Goal: Task Accomplishment & Management: Use online tool/utility

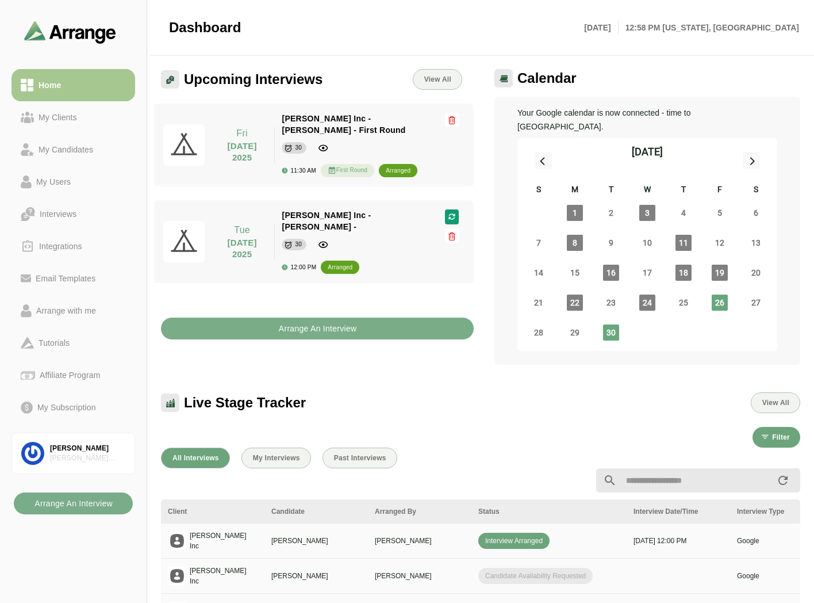
scroll to position [131, 0]
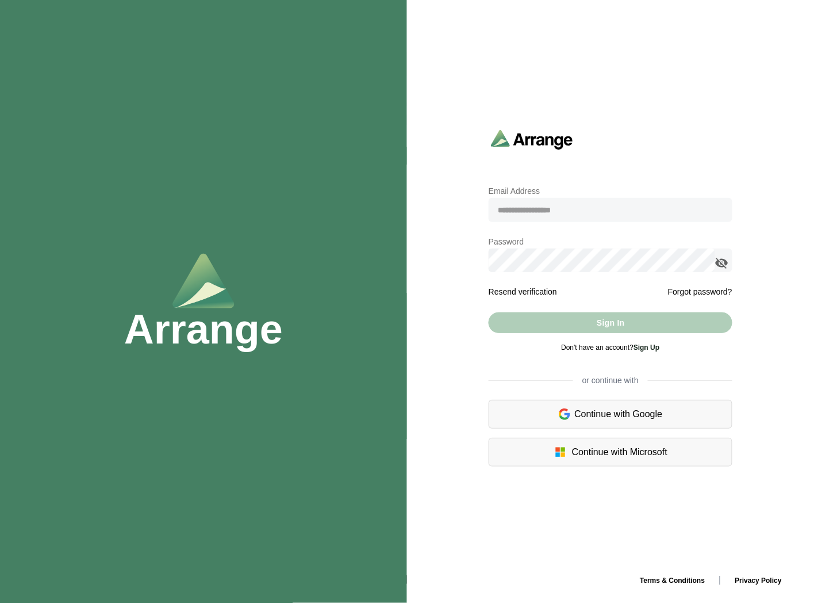
type input "**********"
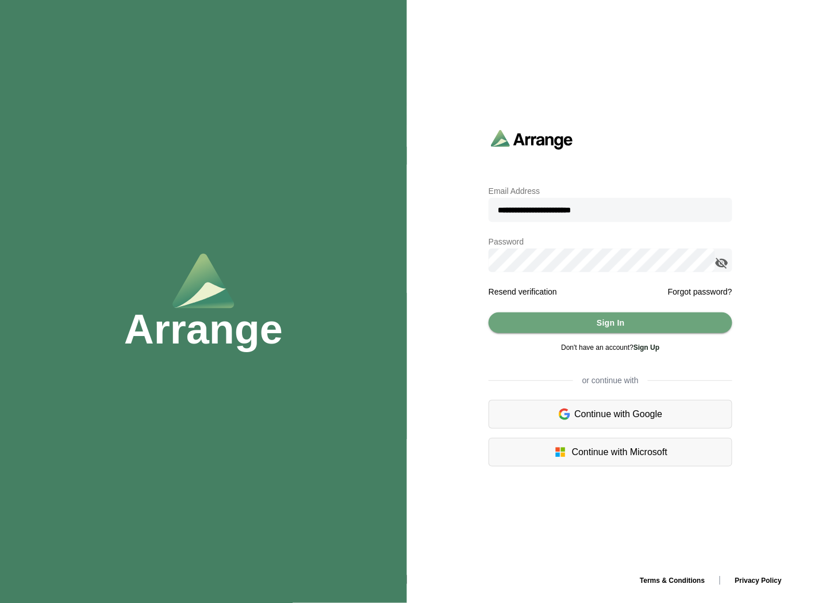
click at [559, 335] on div "Don't have an account? Sign Up" at bounding box center [611, 347] width 244 height 28
click at [565, 329] on button "Sign In" at bounding box center [611, 322] width 244 height 21
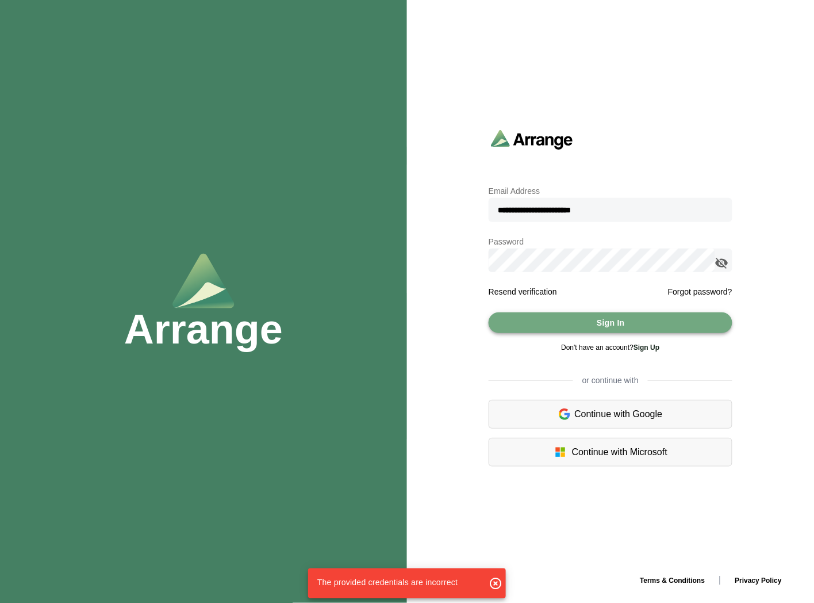
click at [676, 327] on button "Sign In" at bounding box center [611, 322] width 244 height 21
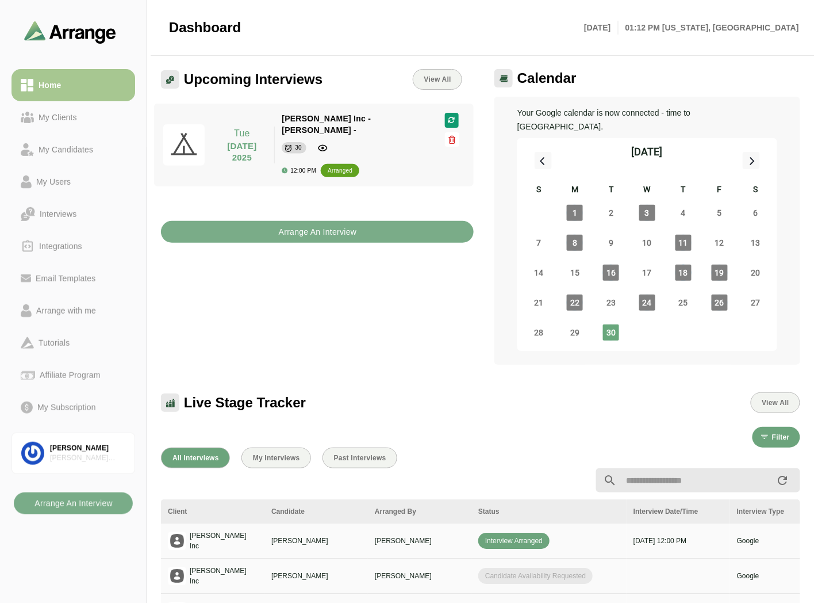
click at [316, 323] on div "Upcoming Interviews View All Tue 30 September 2025 Tue 30 September 2025 Jay In…" at bounding box center [317, 216] width 327 height 309
click at [315, 221] on b "Arrange An Interview" at bounding box center [317, 232] width 79 height 22
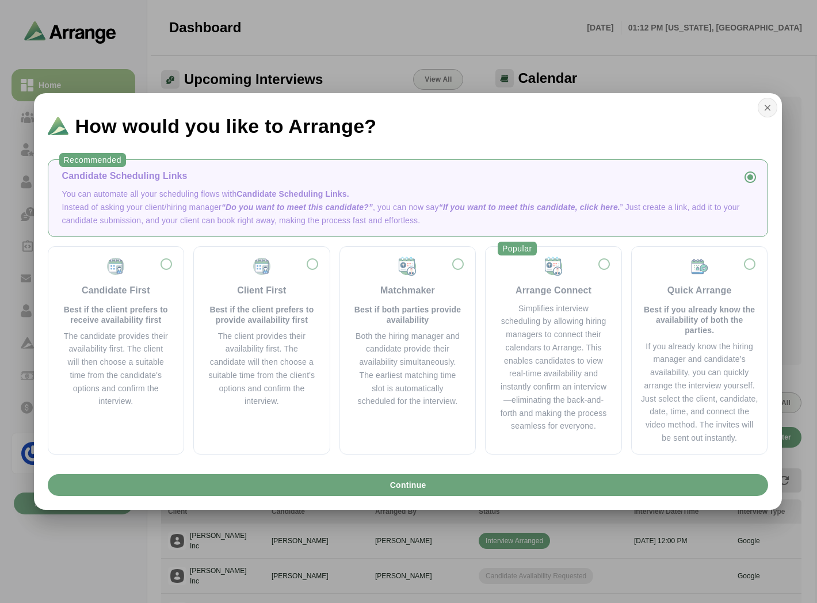
click at [767, 108] on icon "button" at bounding box center [767, 107] width 10 height 10
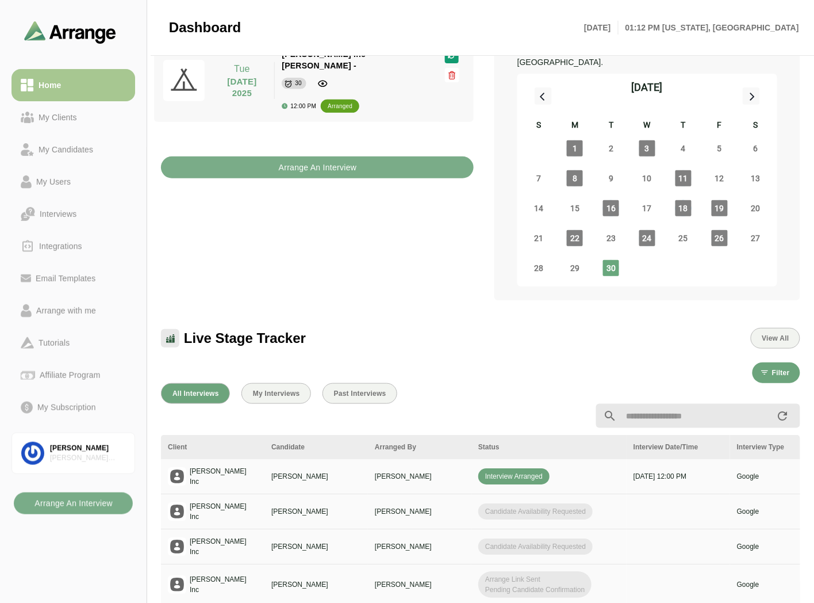
scroll to position [128, 0]
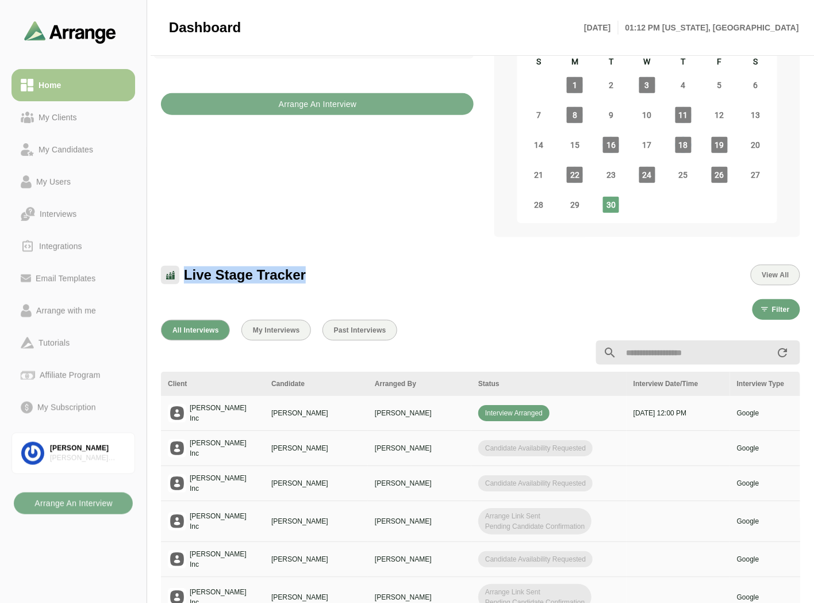
drag, startPoint x: 186, startPoint y: 261, endPoint x: 335, endPoint y: 258, distance: 149.0
click at [335, 265] on div "Live Stage Tracker View All" at bounding box center [481, 275] width 640 height 21
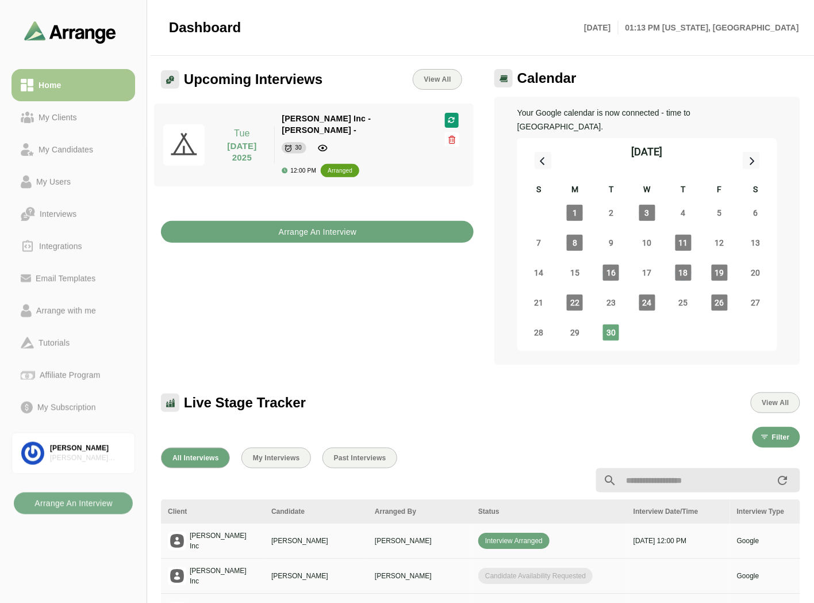
click at [309, 223] on b "Arrange An Interview" at bounding box center [317, 232] width 79 height 22
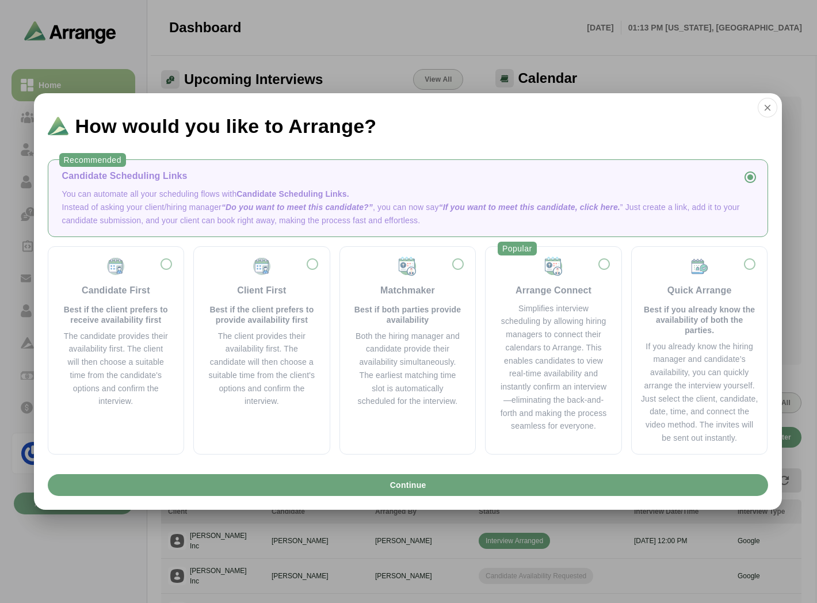
click at [232, 179] on div "Candidate Scheduling Links" at bounding box center [407, 176] width 691 height 14
click at [376, 489] on button "Continue" at bounding box center [408, 485] width 720 height 22
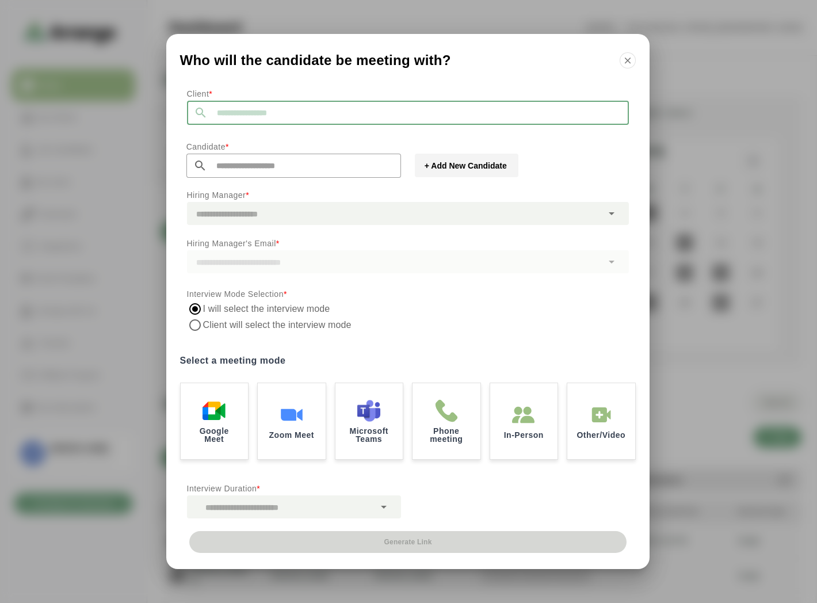
click at [261, 101] on input "text" at bounding box center [418, 113] width 421 height 24
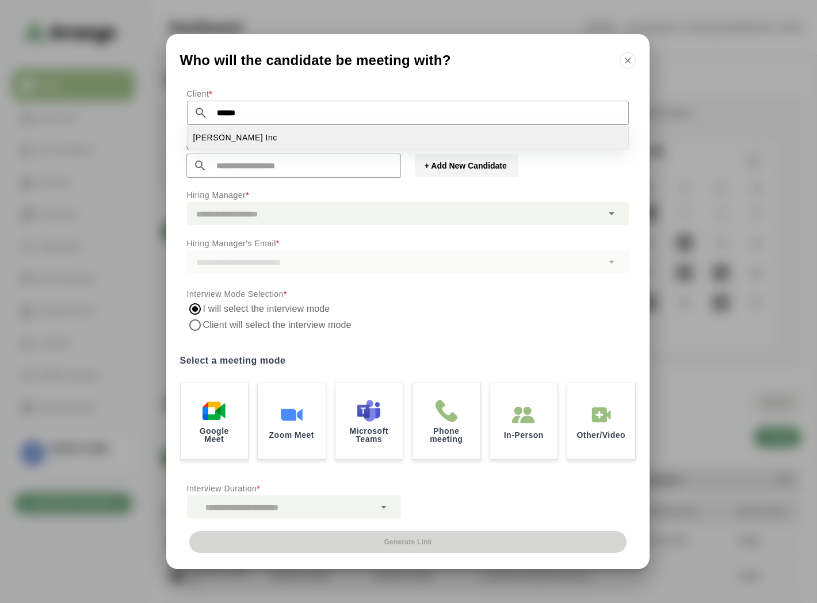
click at [240, 140] on li "Jay Inc" at bounding box center [408, 138] width 441 height 24
type input "*******"
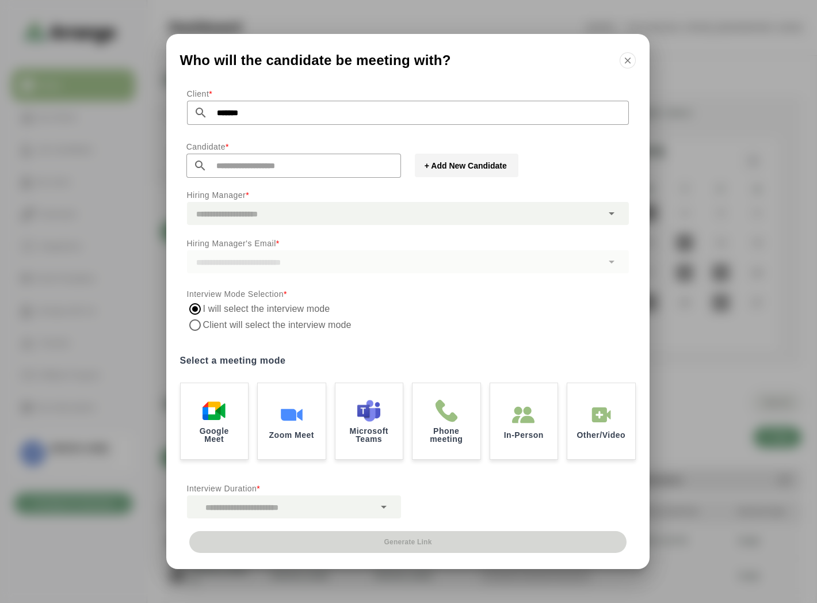
click at [238, 159] on input "text" at bounding box center [304, 166] width 194 height 24
click at [478, 173] on button "+ Add New Candidate" at bounding box center [467, 166] width 104 height 24
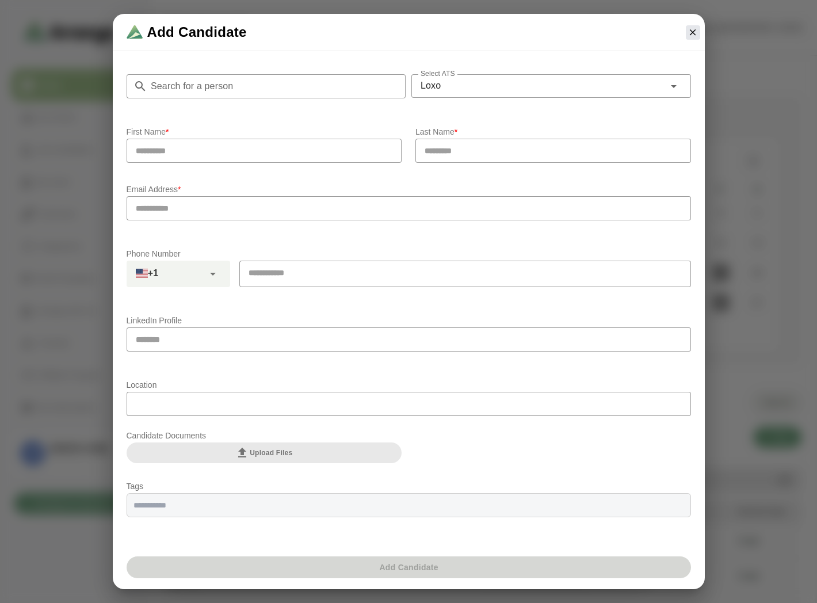
click at [274, 94] on input "Search for a person" at bounding box center [276, 86] width 259 height 24
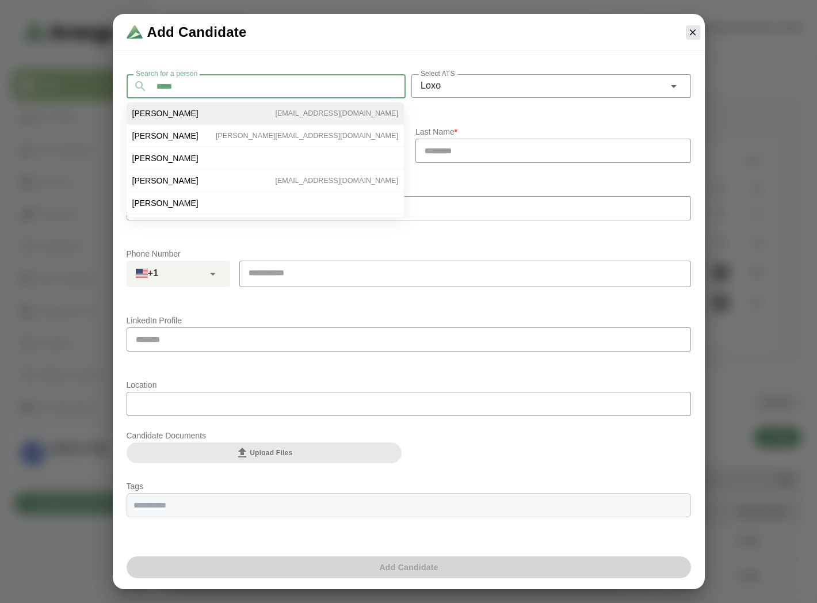
type input "*****"
click at [209, 109] on li "Tom Nolan tomnolan1128@yahoo.com" at bounding box center [265, 113] width 277 height 22
type input "***"
type input "*****"
type input "**********"
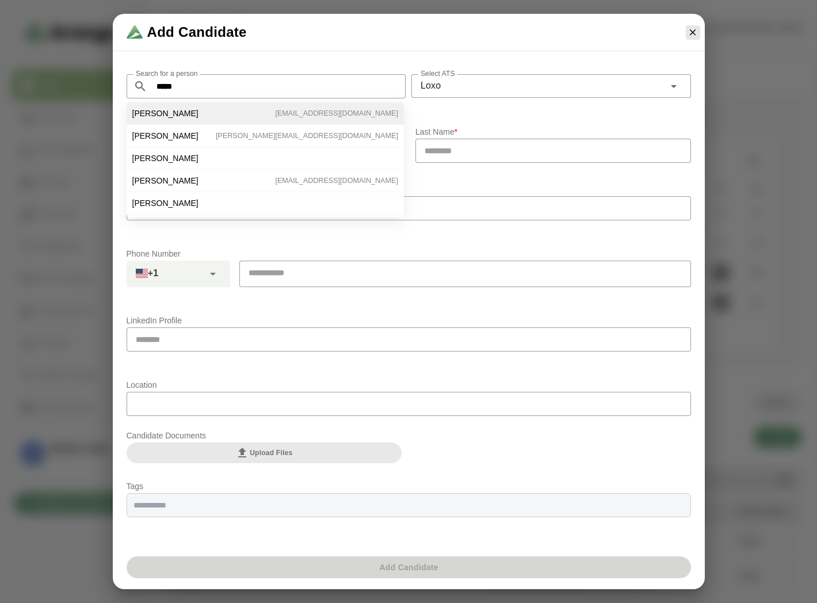
type input "**********"
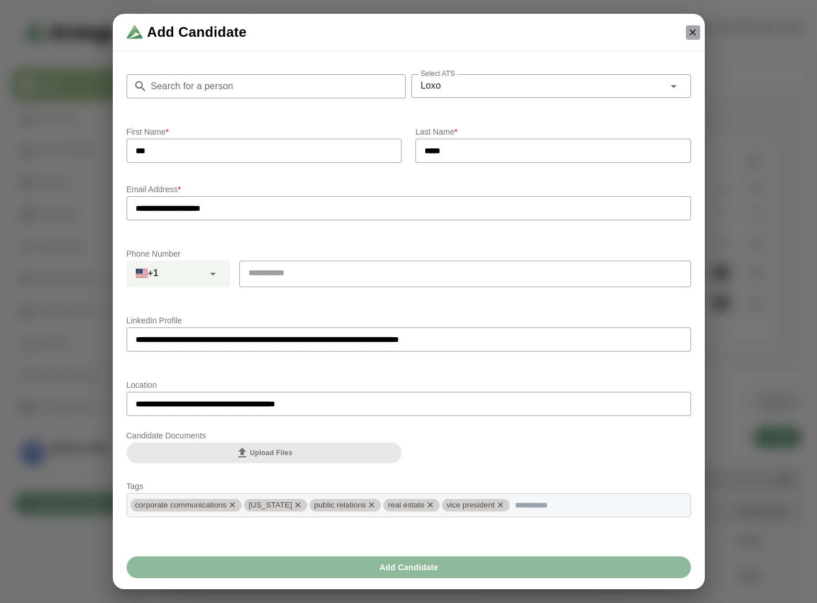
click at [689, 30] on icon "button" at bounding box center [692, 32] width 10 height 10
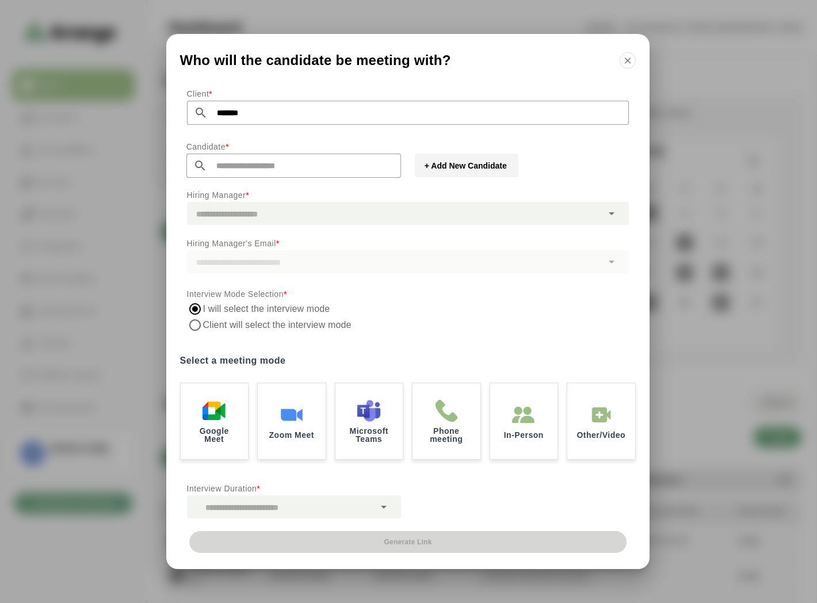
click at [284, 161] on input "text" at bounding box center [304, 166] width 194 height 24
click at [259, 188] on li "Ben Johnson bgabay88+77@gmail.com" at bounding box center [293, 191] width 213 height 24
type input "**********"
click at [246, 213] on div at bounding box center [394, 213] width 415 height 23
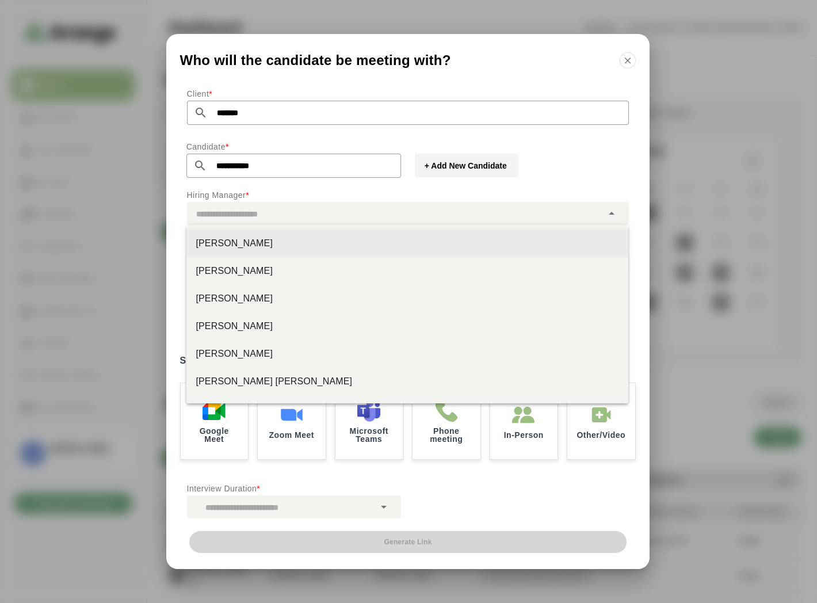
click at [222, 246] on div "Jay Smith" at bounding box center [407, 243] width 423 height 14
type input "*********"
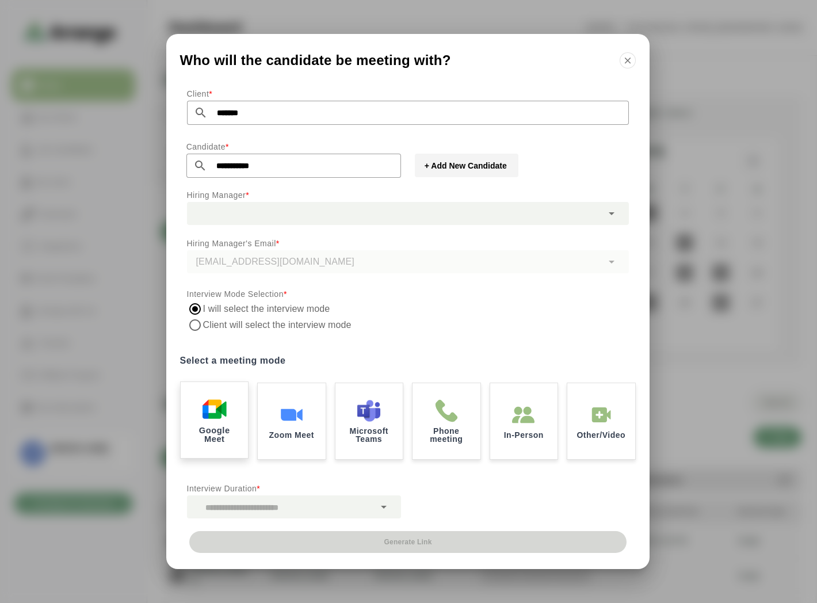
click at [226, 406] on div "Google Meet" at bounding box center [214, 420] width 71 height 80
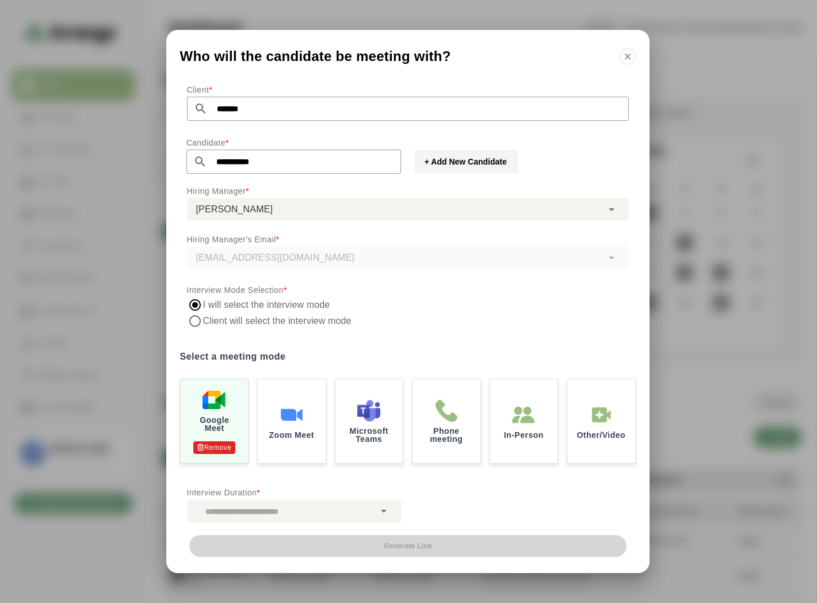
click at [265, 509] on div at bounding box center [281, 510] width 188 height 23
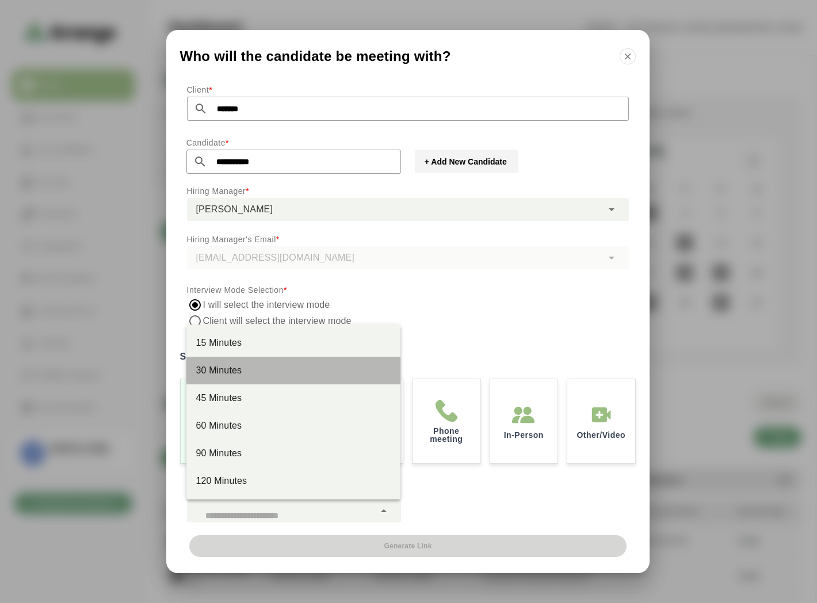
click at [232, 364] on div "30 Minutes" at bounding box center [294, 371] width 196 height 14
type input "**"
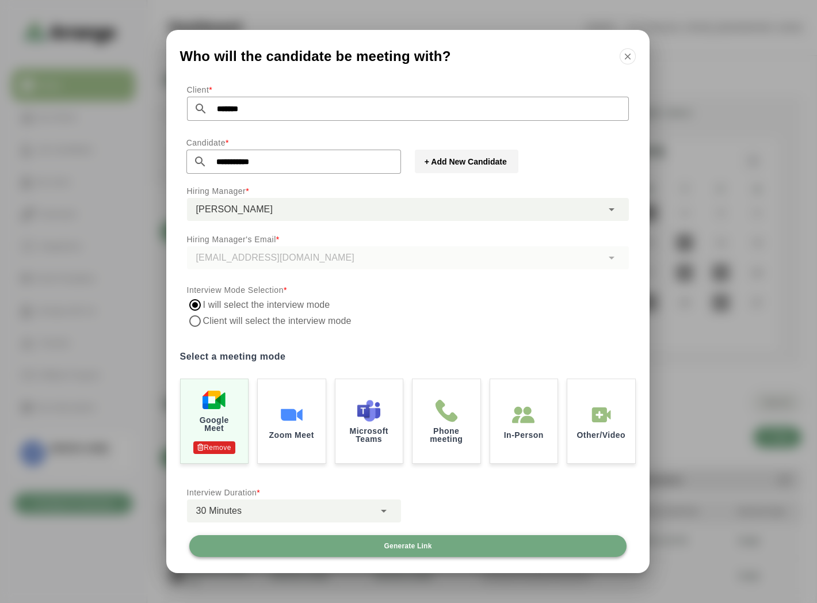
click at [406, 544] on span "Generate Link" at bounding box center [407, 545] width 48 height 9
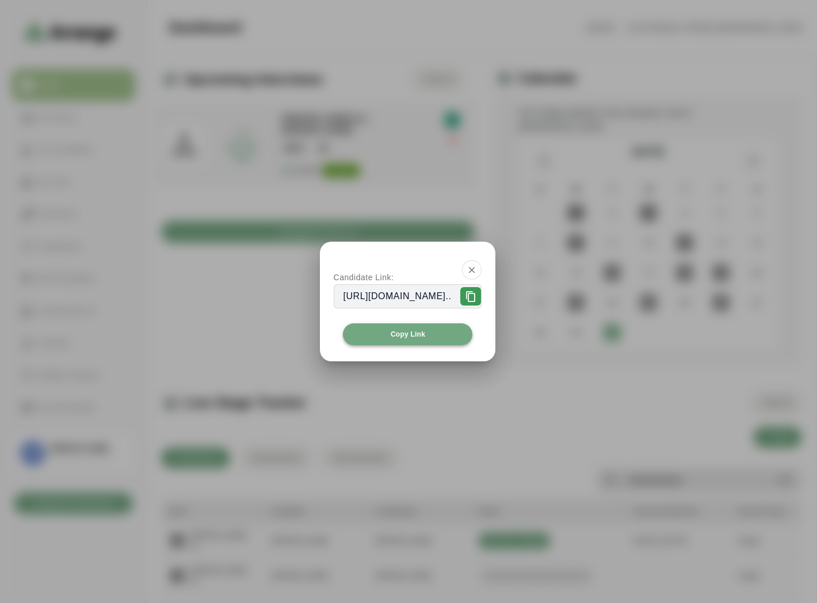
click at [404, 334] on span "Copy Link" at bounding box center [407, 334] width 35 height 9
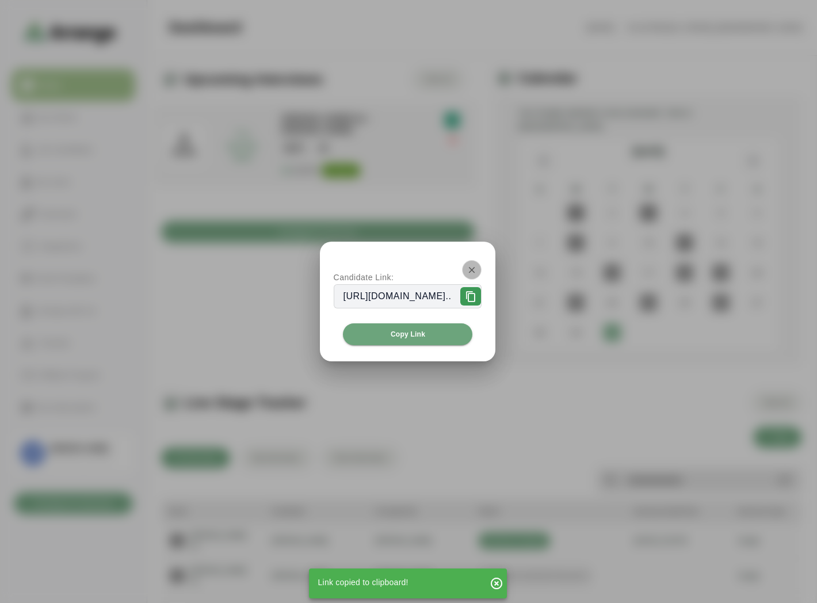
click at [477, 266] on icon "button" at bounding box center [471, 270] width 10 height 10
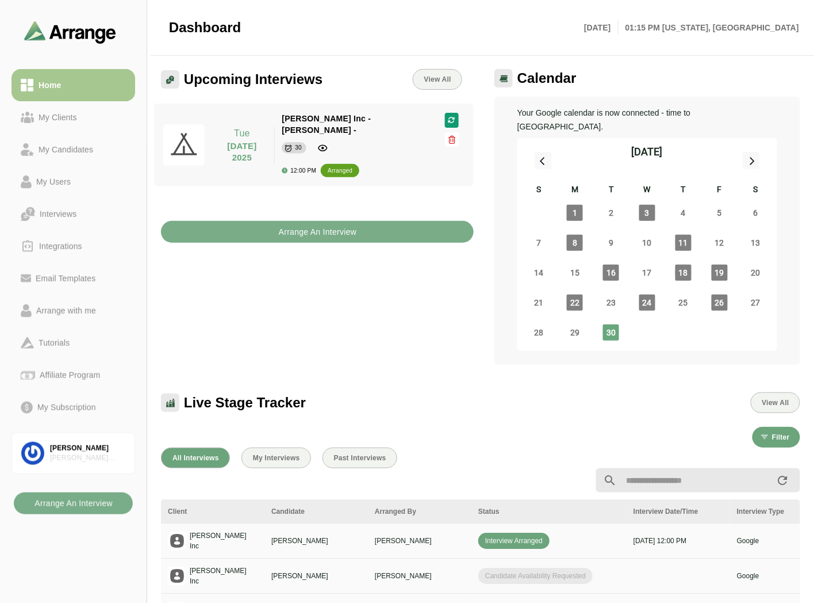
click at [313, 292] on div "Upcoming Interviews View All Tue 30 September 2025 Tue 30 September 2025 Jay In…" at bounding box center [317, 216] width 327 height 309
drag, startPoint x: 102, startPoint y: 125, endPoint x: 104, endPoint y: 104, distance: 21.9
click at [102, 125] on link "My Clients" at bounding box center [74, 117] width 124 height 32
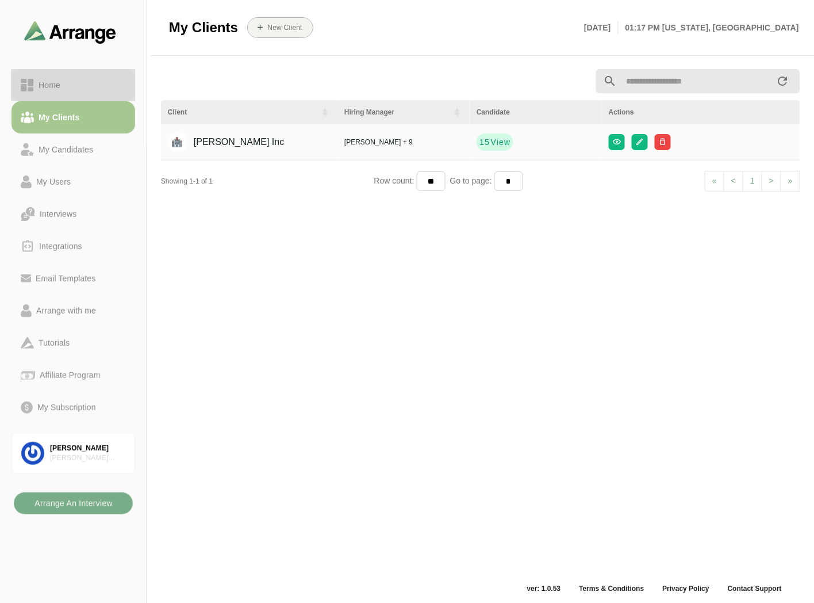
click at [104, 93] on link "Home" at bounding box center [74, 85] width 124 height 32
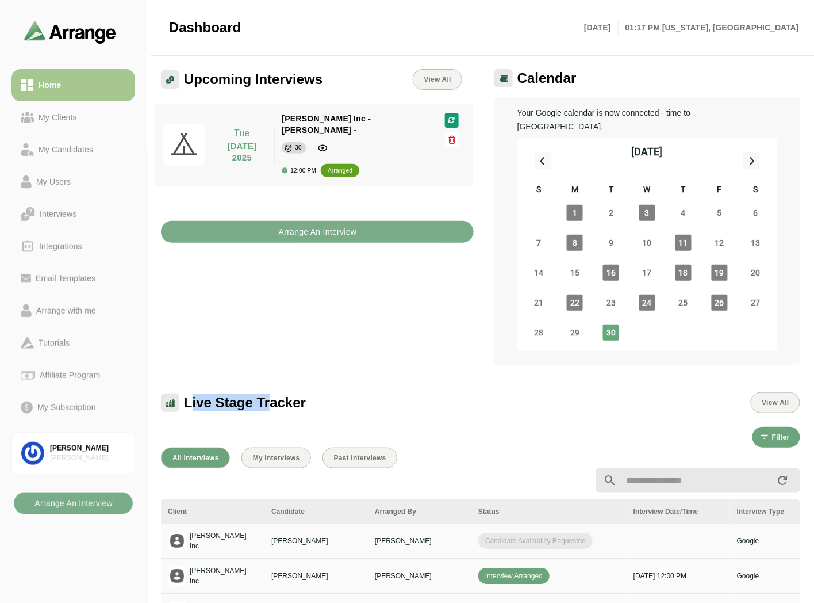
drag, startPoint x: 189, startPoint y: 384, endPoint x: 272, endPoint y: 384, distance: 83.4
click at [272, 394] on span "Live Stage Tracker" at bounding box center [245, 402] width 122 height 17
click at [277, 394] on span "Live Stage Tracker" at bounding box center [245, 402] width 122 height 17
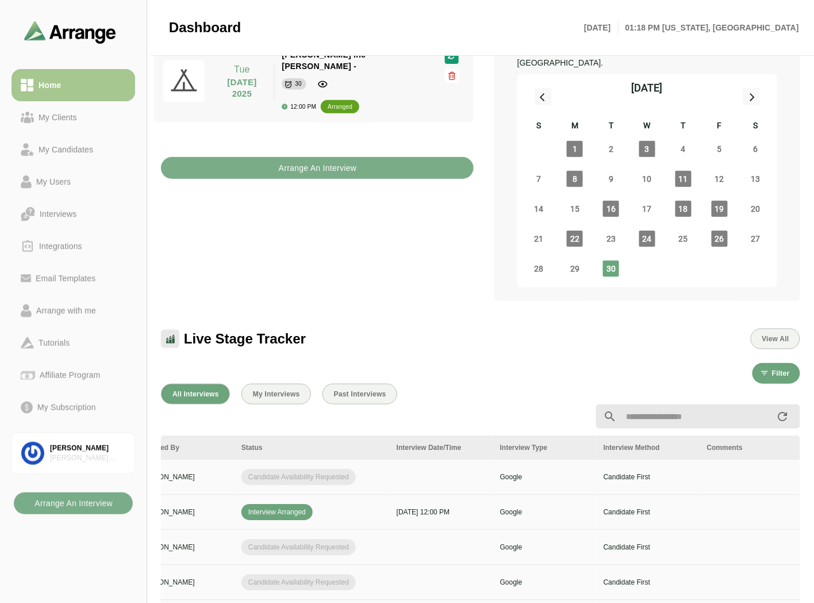
scroll to position [0, 252]
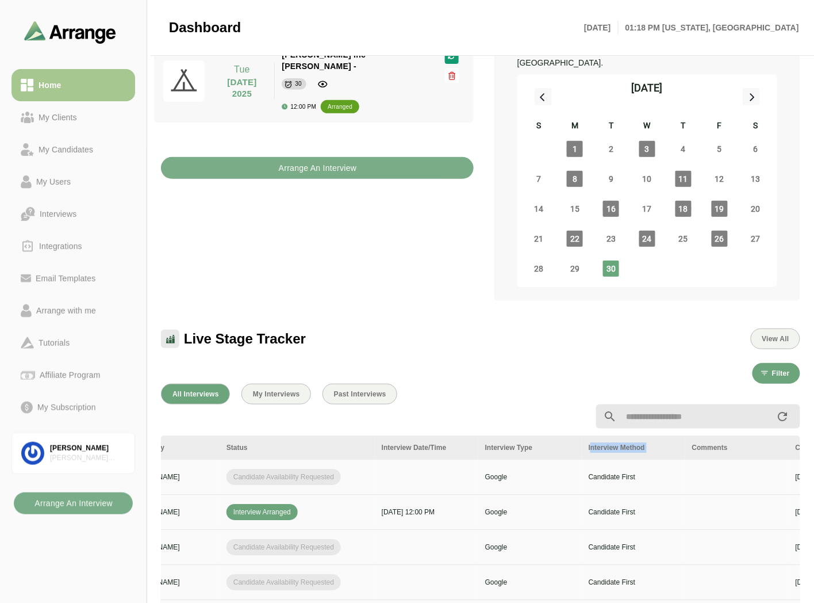
drag, startPoint x: 590, startPoint y: 433, endPoint x: 689, endPoint y: 435, distance: 99.5
click at [691, 435] on tr "Client Candidate Arranged By Status Interview Date/Time Interview Type Intervie…" at bounding box center [471, 447] width 1125 height 24
click at [657, 442] on th "Interview Method" at bounding box center [634, 447] width 104 height 24
click at [303, 162] on b "Arrange An Interview" at bounding box center [317, 168] width 79 height 22
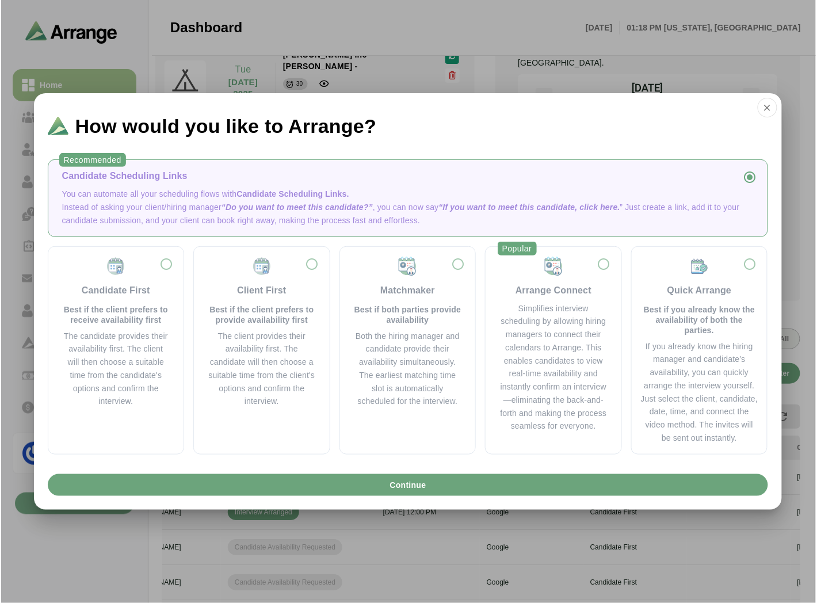
scroll to position [0, 0]
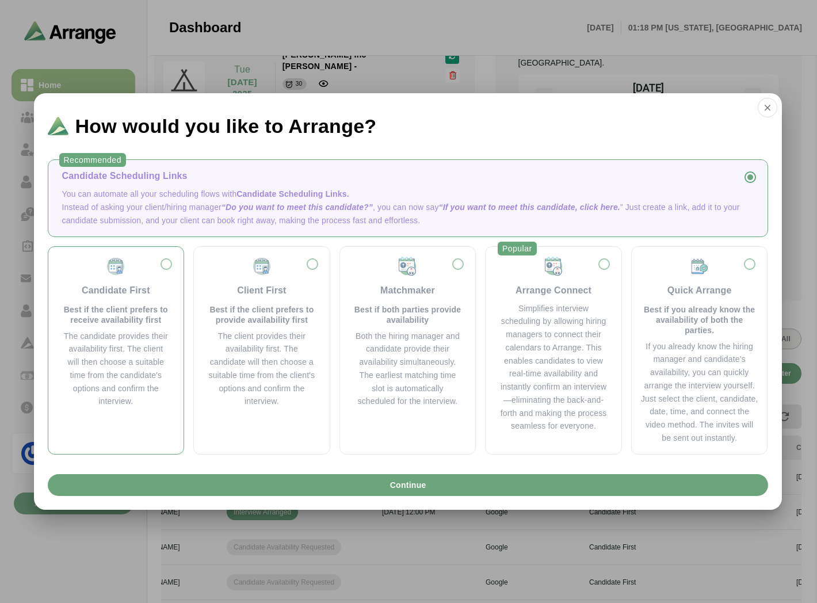
click at [102, 306] on p "Best if the client prefers to receive availability first" at bounding box center [116, 314] width 108 height 21
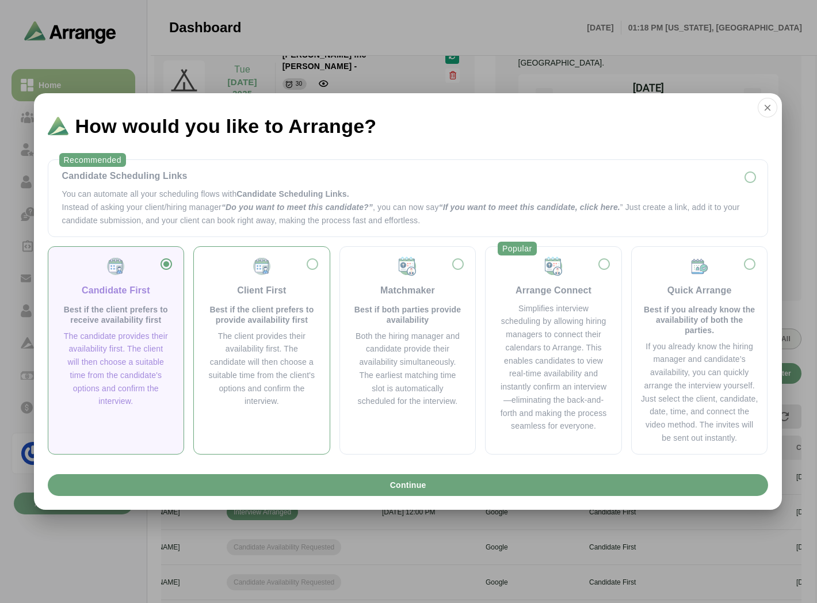
click at [258, 301] on div "Client First Best if the client prefers to provide availability first" at bounding box center [262, 290] width 108 height 69
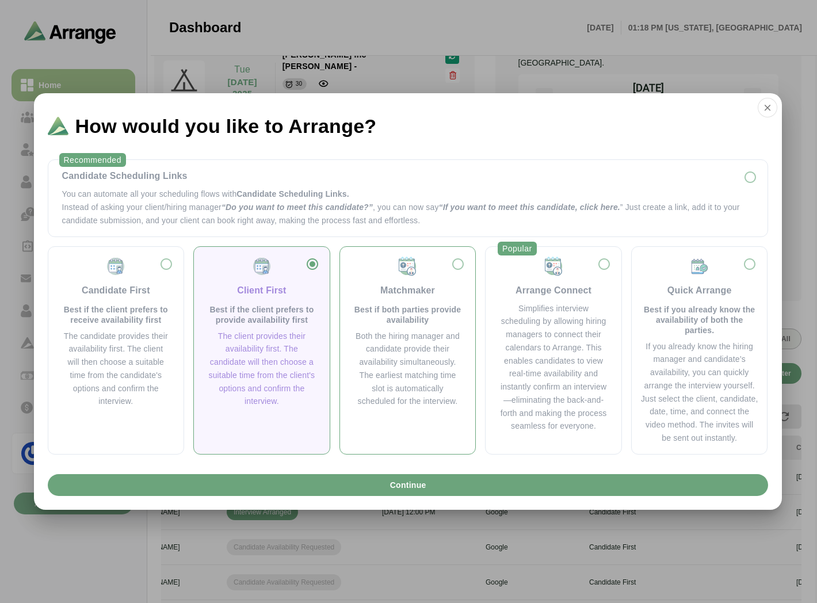
click at [424, 320] on p "Best if both parties provide availability" at bounding box center [408, 314] width 108 height 21
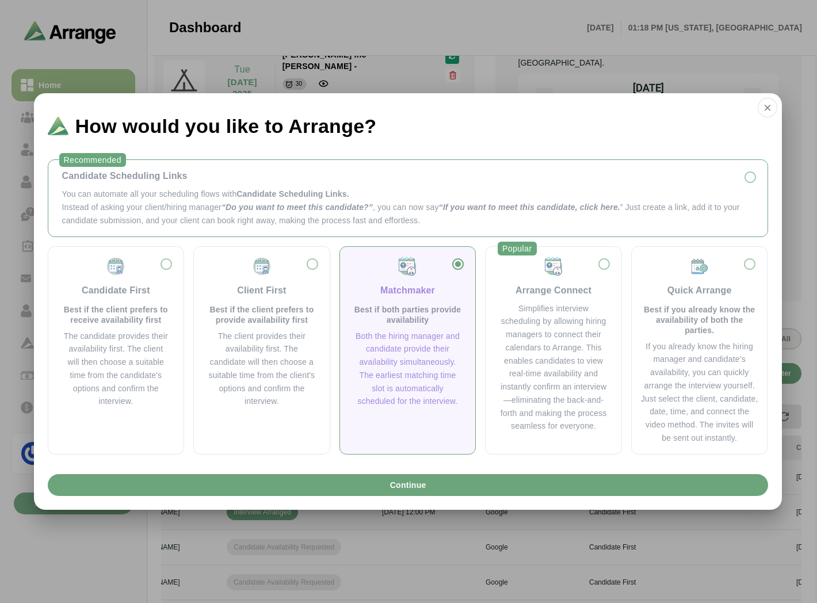
click at [133, 183] on div "Candidate Scheduling Links" at bounding box center [407, 176] width 691 height 14
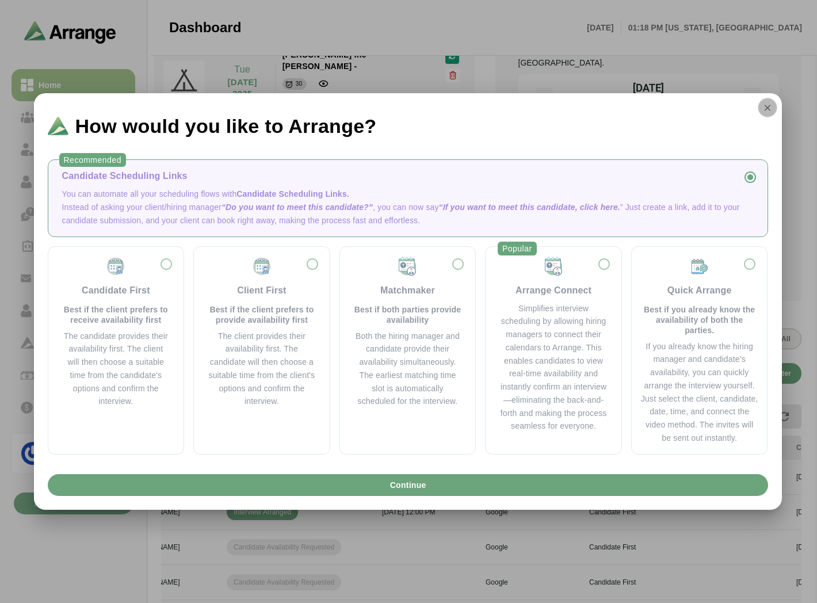
click at [766, 110] on icon "button" at bounding box center [767, 107] width 10 height 10
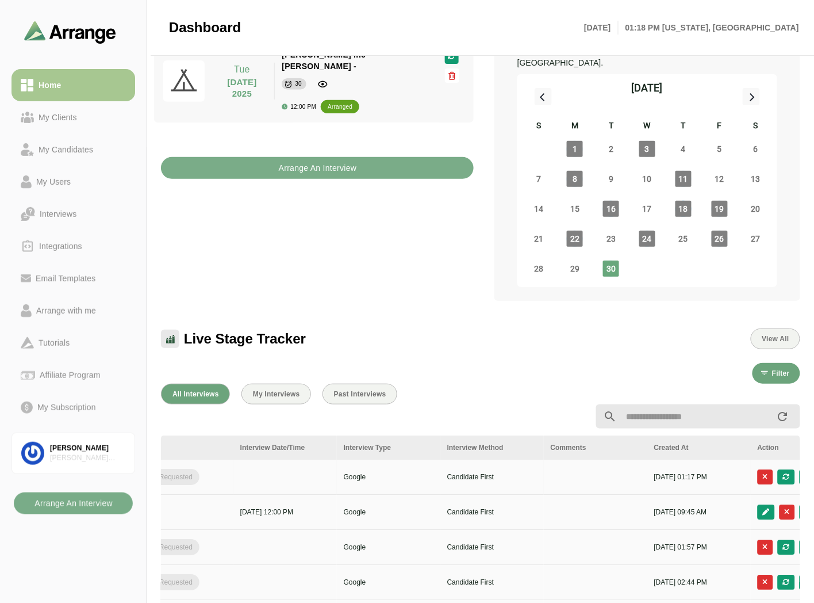
scroll to position [0, 484]
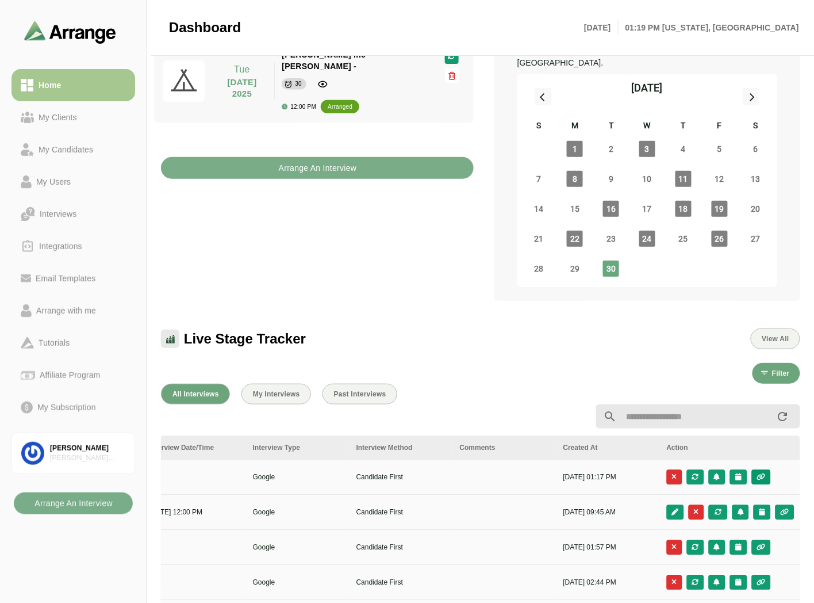
click at [766, 469] on button "button" at bounding box center [761, 476] width 19 height 15
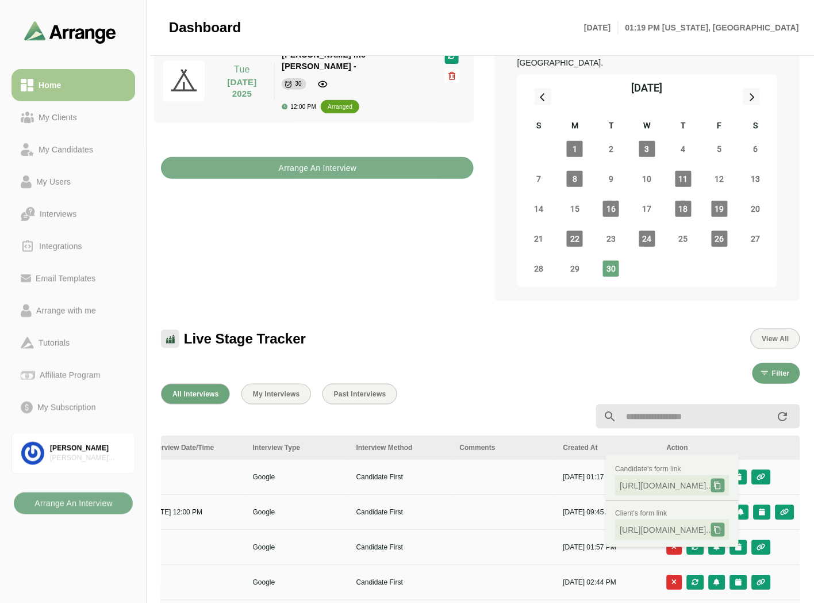
click at [559, 410] on div at bounding box center [480, 416] width 653 height 38
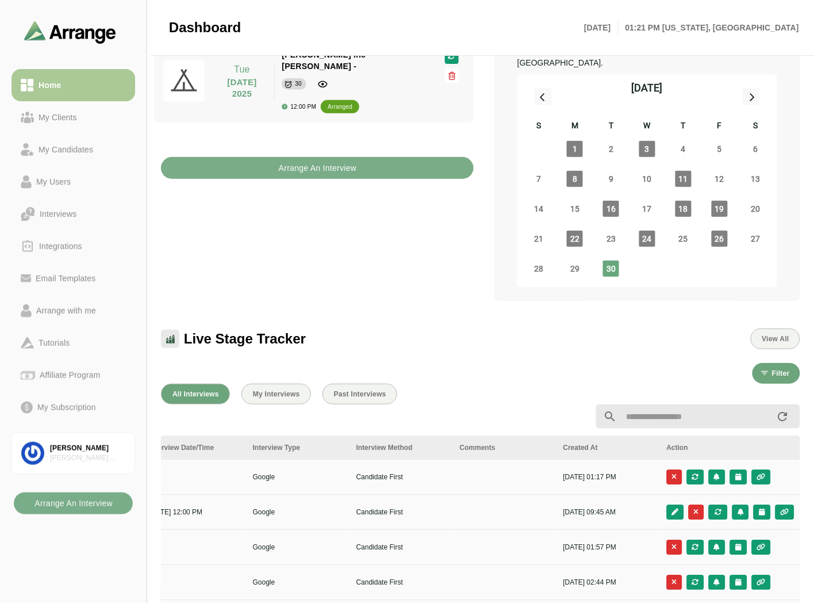
click at [71, 108] on link "My Clients" at bounding box center [74, 117] width 124 height 32
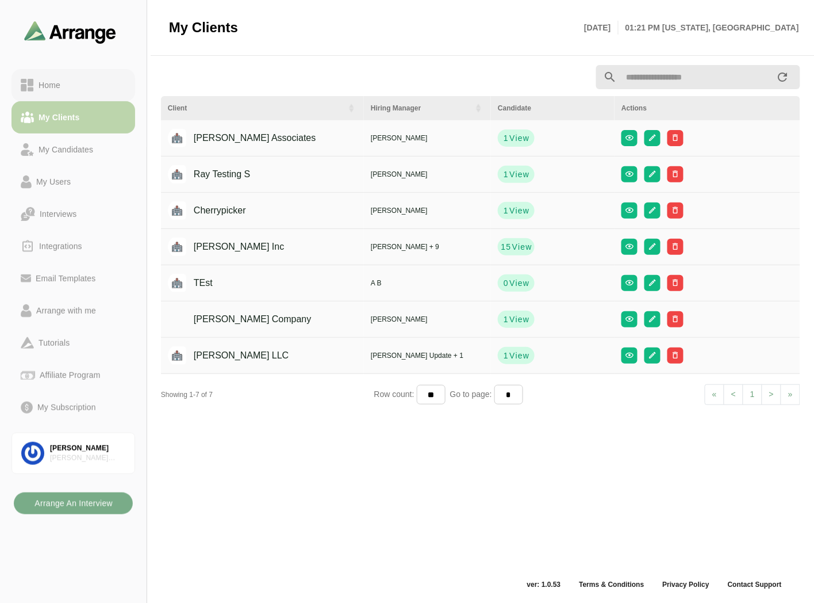
scroll to position [3, 0]
click at [77, 79] on div "Home" at bounding box center [73, 85] width 105 height 14
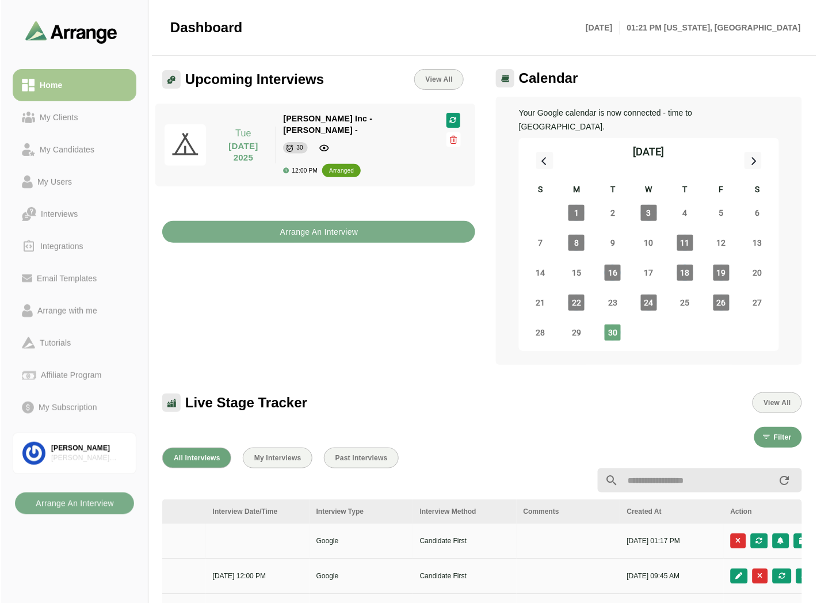
scroll to position [0, 484]
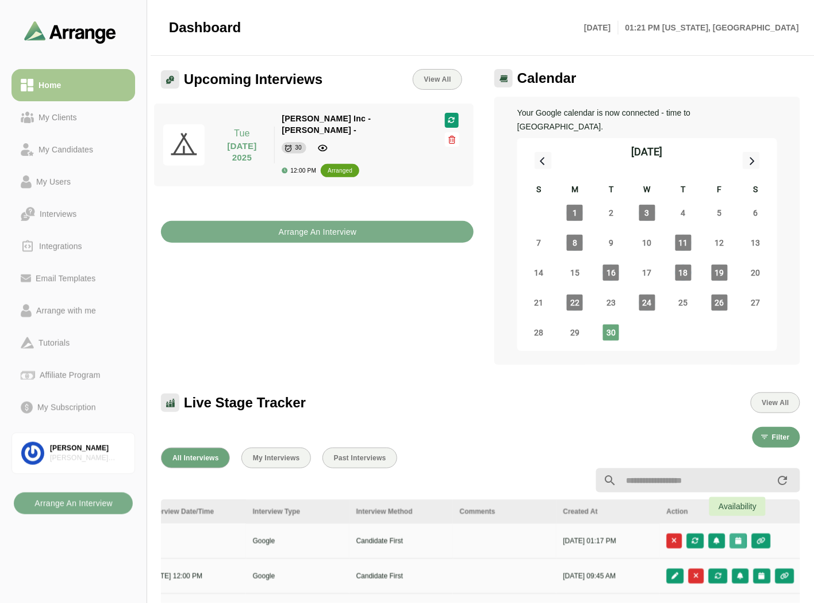
click at [739, 537] on icon "button" at bounding box center [738, 540] width 7 height 7
click at [703, 533] on div "Candidate Slots" at bounding box center [688, 534] width 66 height 14
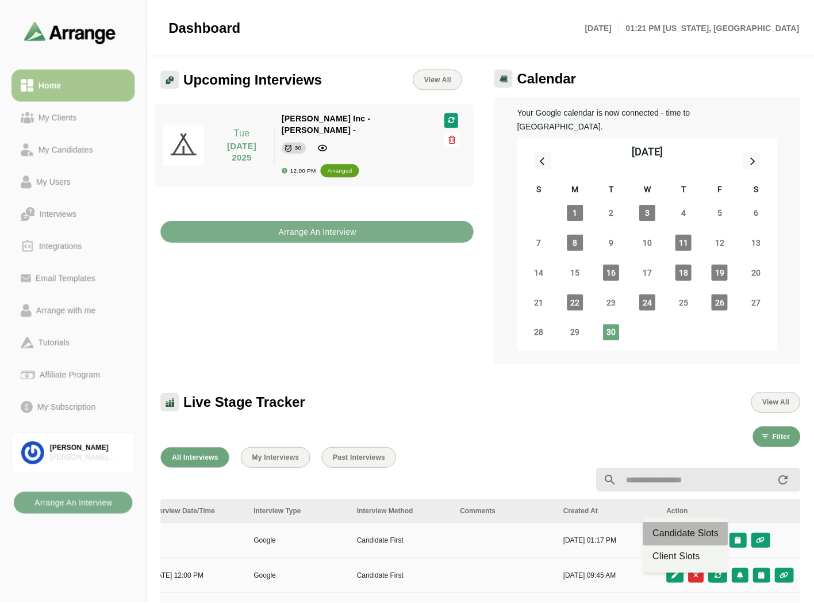
scroll to position [0, 484]
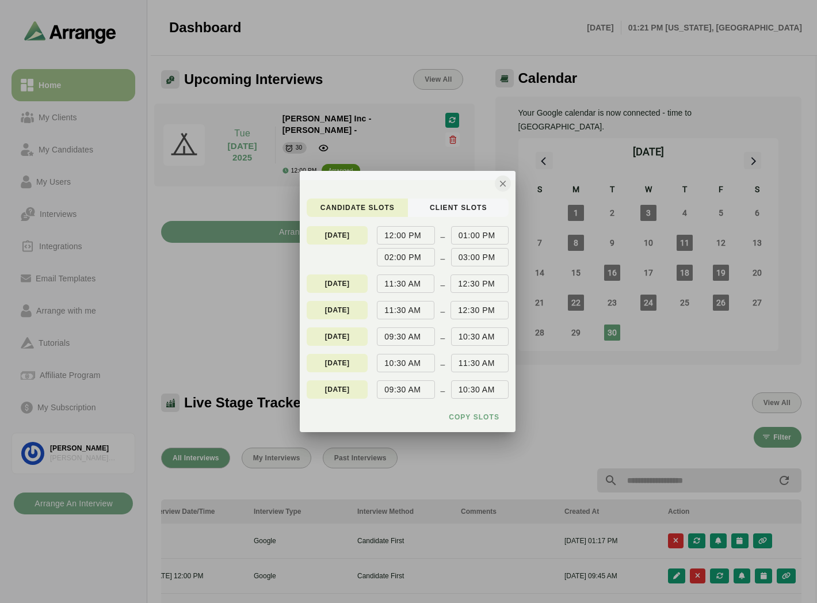
click at [503, 181] on icon "button" at bounding box center [503, 183] width 10 height 10
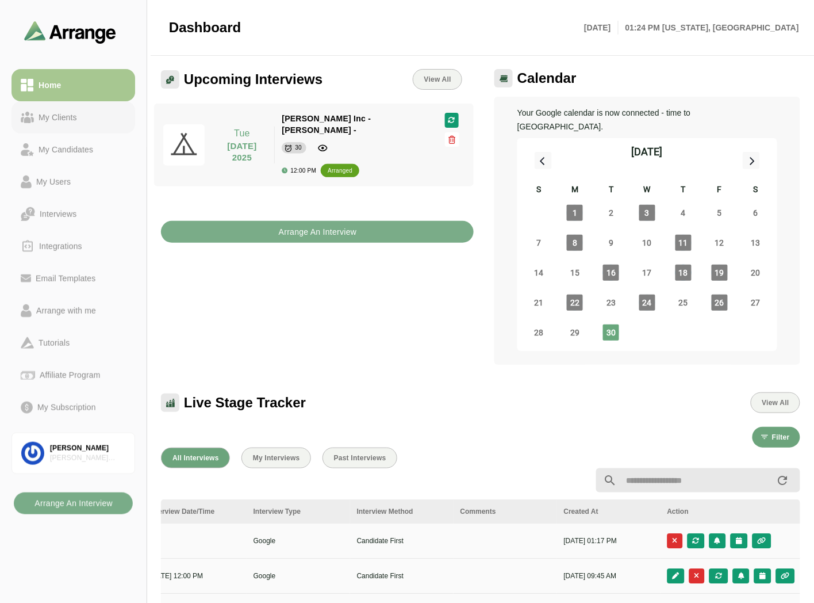
click at [31, 121] on icon at bounding box center [27, 118] width 13 height 12
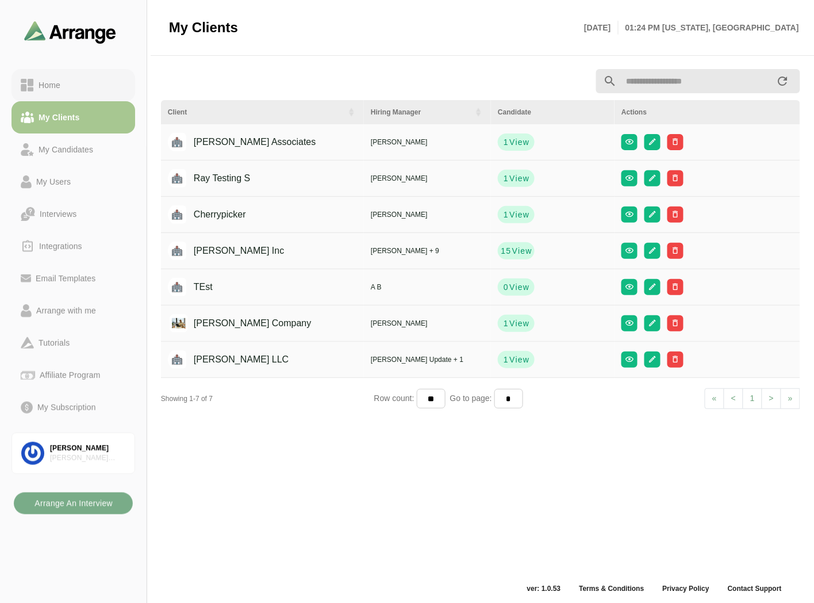
click at [62, 79] on div "Home" at bounding box center [49, 85] width 31 height 14
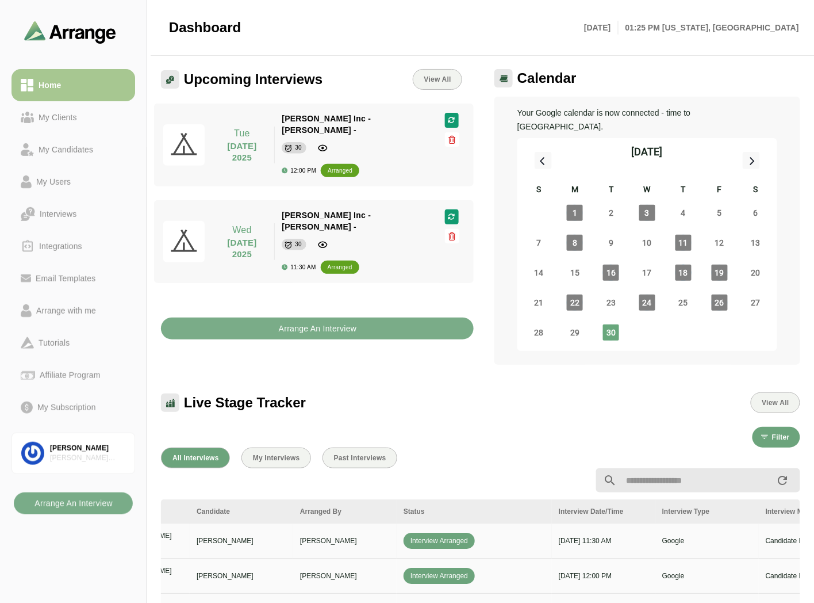
scroll to position [0, 484]
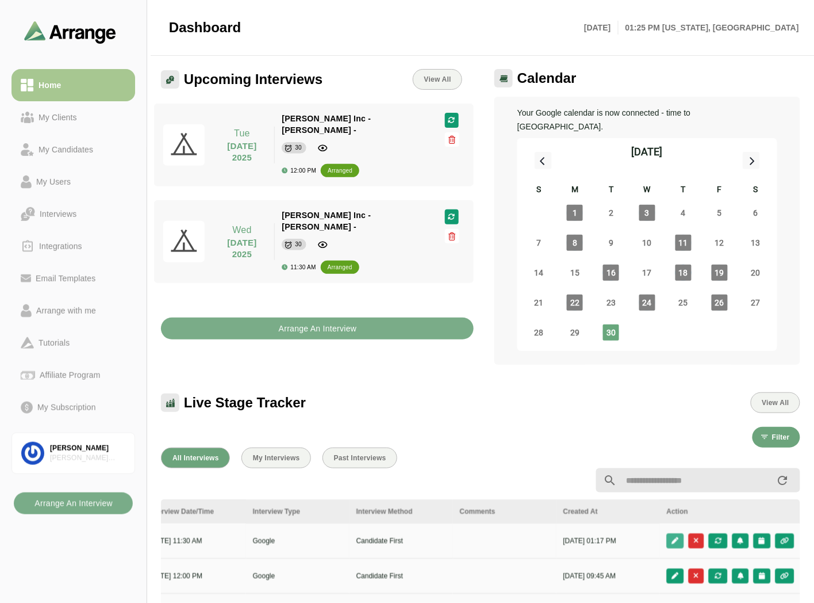
click at [681, 533] on button "button" at bounding box center [675, 540] width 17 height 15
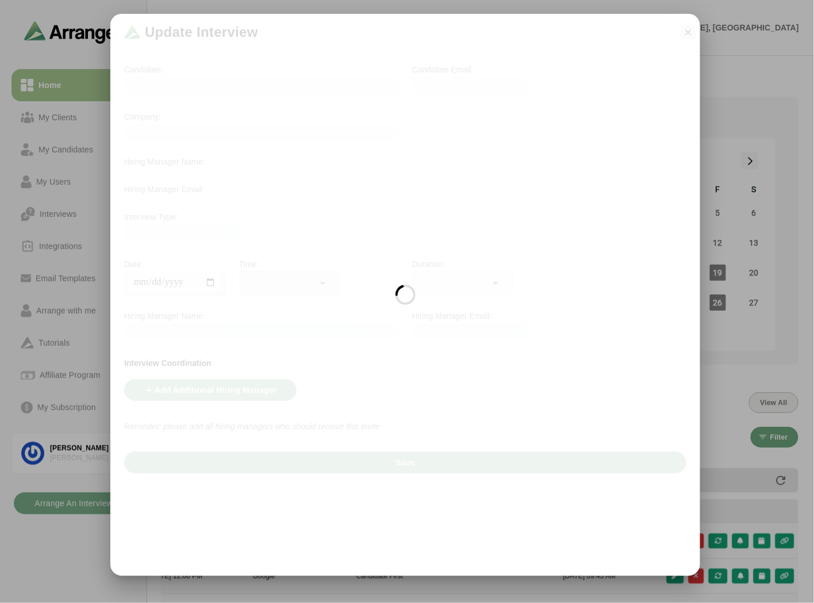
scroll to position [0, 484]
type input "**********"
type input "********"
type input "**"
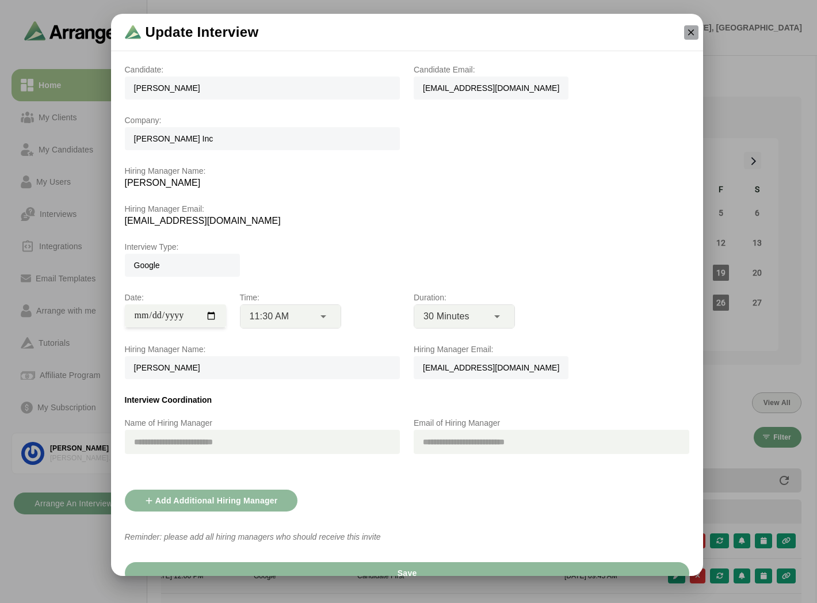
click at [688, 32] on icon "button" at bounding box center [691, 32] width 10 height 10
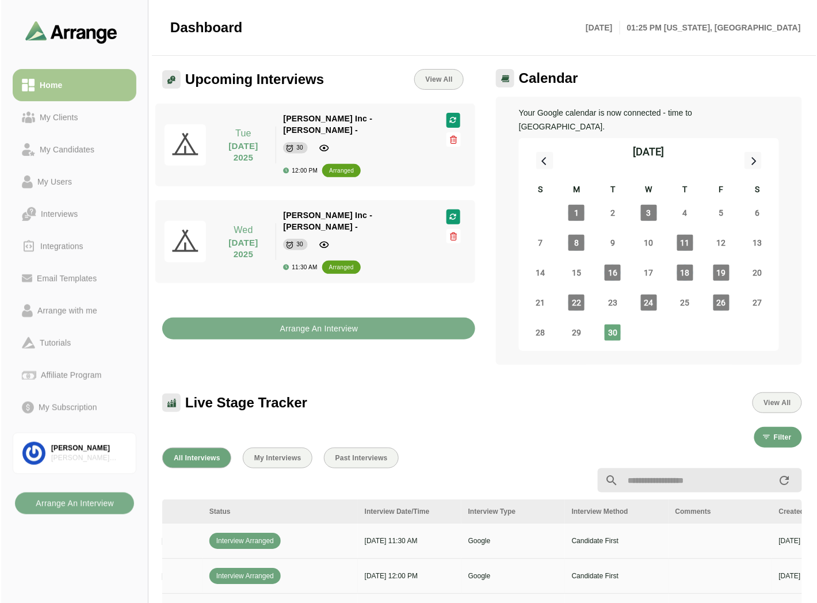
scroll to position [0, 0]
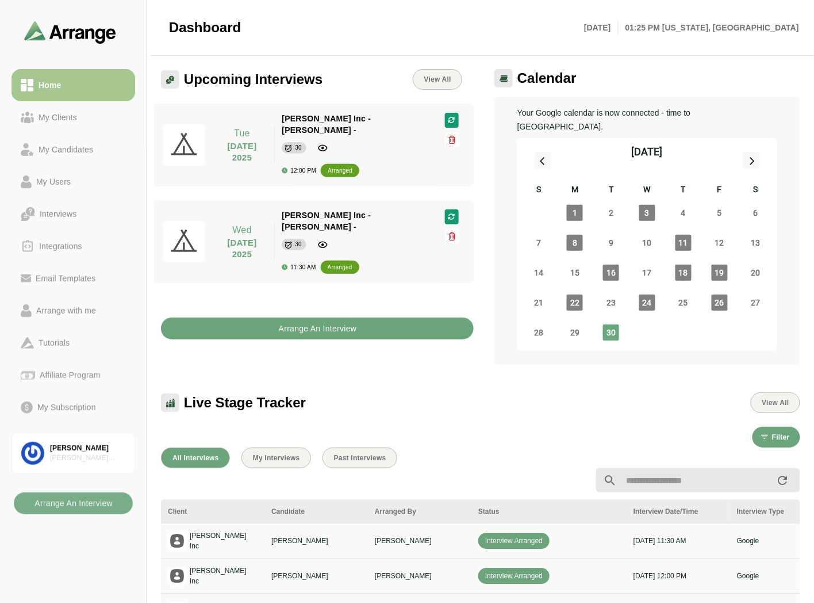
click at [332, 318] on b "Arrange An Interview" at bounding box center [317, 329] width 79 height 22
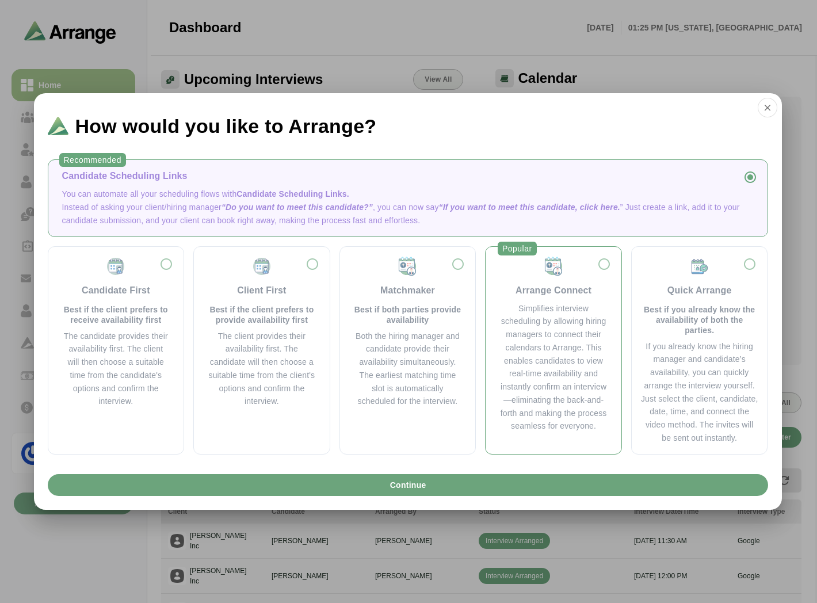
click at [568, 321] on div "Simplifies interview scheduling by allowing hiring managers to connect their ca…" at bounding box center [553, 367] width 108 height 131
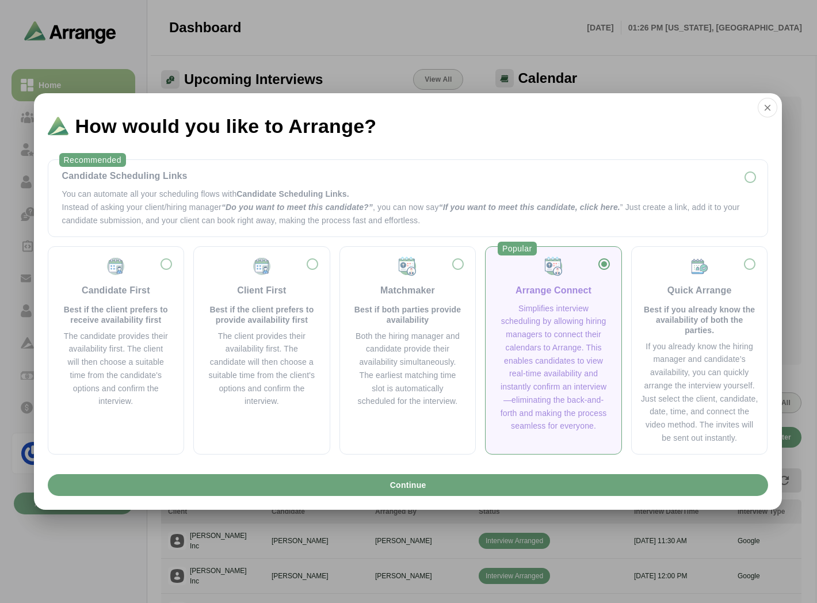
click at [561, 304] on div "Simplifies interview scheduling by allowing hiring managers to connect their ca…" at bounding box center [553, 367] width 108 height 131
click at [777, 108] on div "How would you like to Arrange?" at bounding box center [408, 121] width 748 height 56
click at [765, 111] on icon "button" at bounding box center [767, 107] width 10 height 10
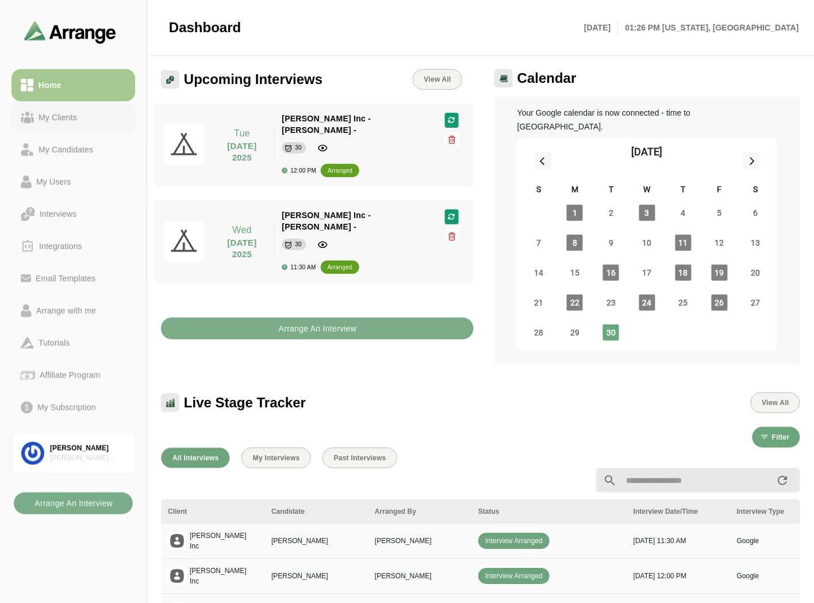
click at [60, 113] on div "My Clients" at bounding box center [58, 117] width 48 height 14
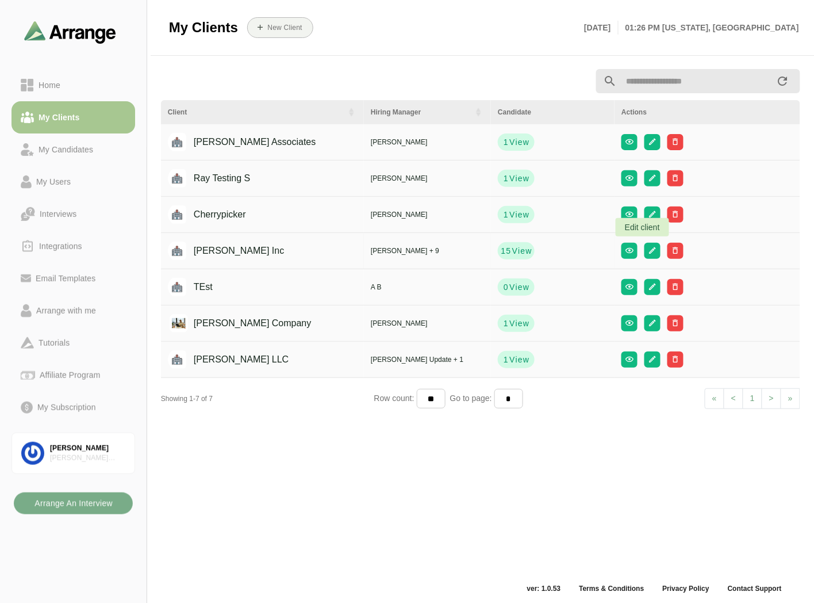
click at [652, 249] on div at bounding box center [708, 251] width 172 height 16
click at [652, 250] on div at bounding box center [708, 251] width 172 height 16
click at [649, 253] on icon "button" at bounding box center [653, 250] width 9 height 9
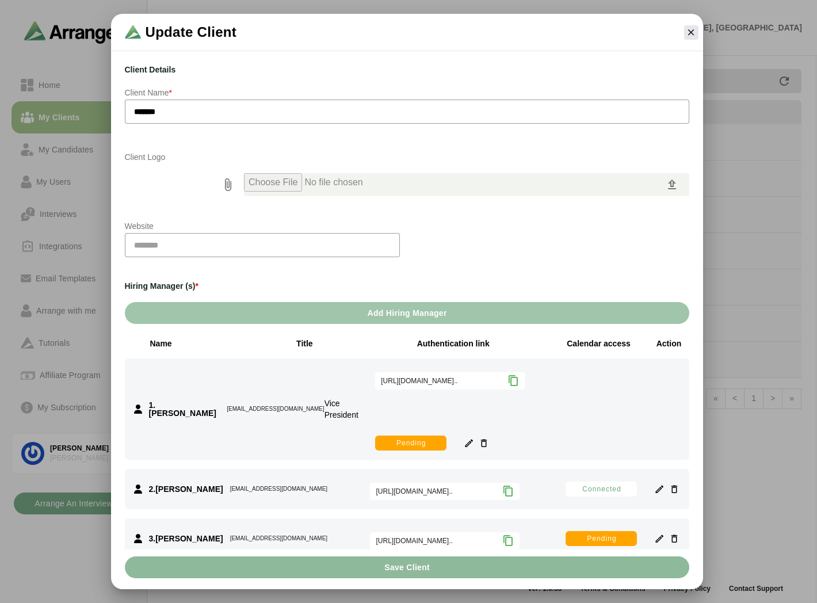
click at [428, 313] on span "Add Hiring Manager" at bounding box center [406, 313] width 80 height 22
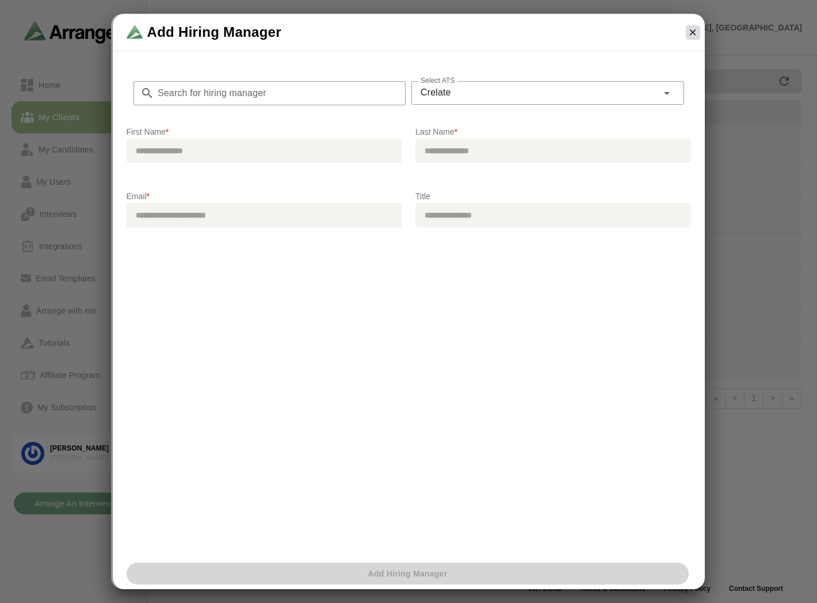
click at [694, 32] on icon "button" at bounding box center [692, 32] width 10 height 10
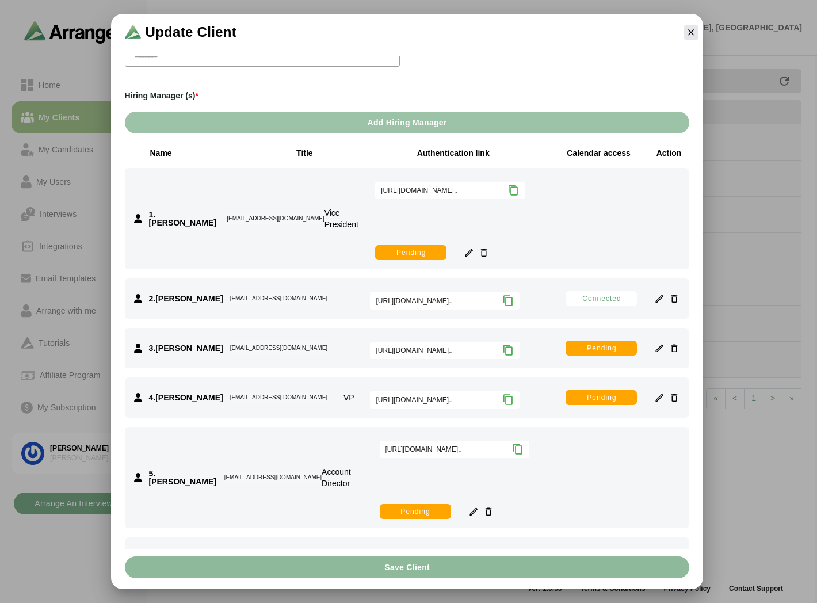
scroll to position [185, 0]
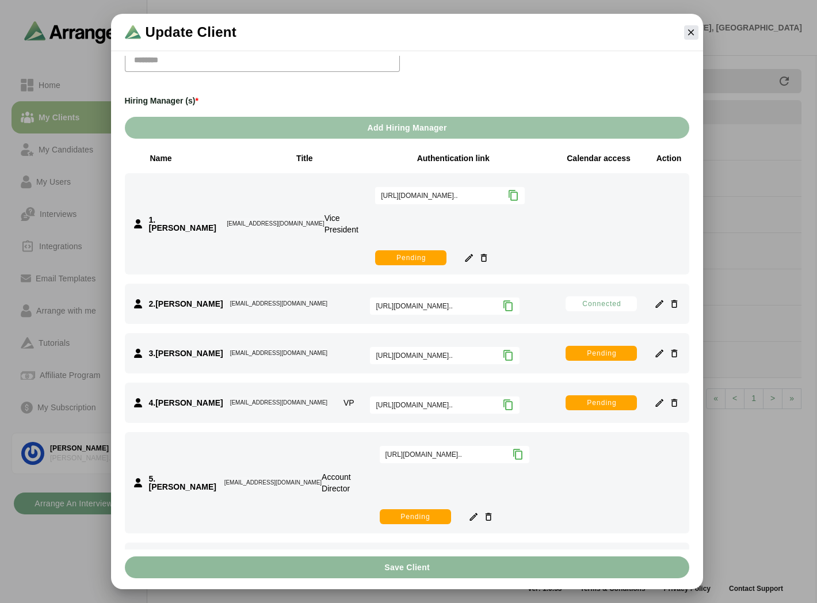
drag, startPoint x: 568, startPoint y: 159, endPoint x: 630, endPoint y: 156, distance: 62.7
click at [630, 156] on div "Calendar access" at bounding box center [598, 158] width 75 height 12
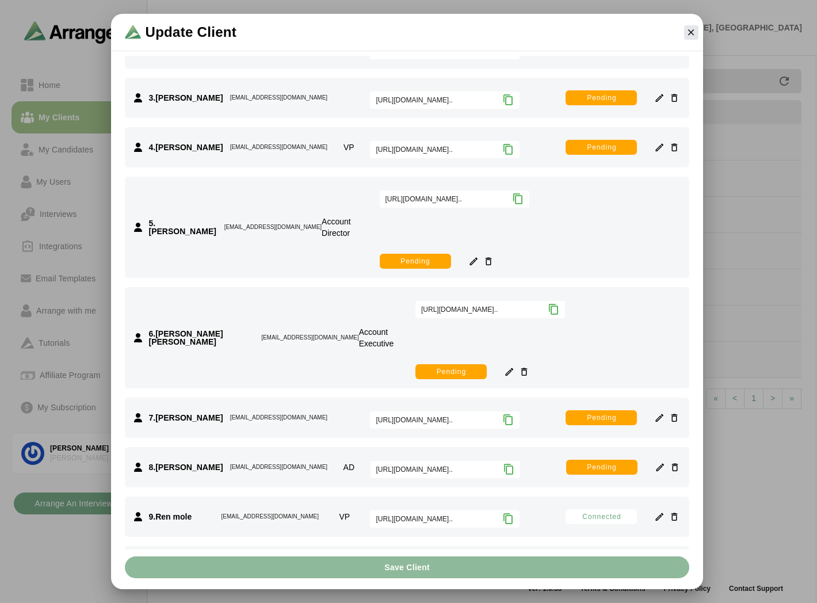
click at [505, 563] on icon at bounding box center [508, 569] width 12 height 12
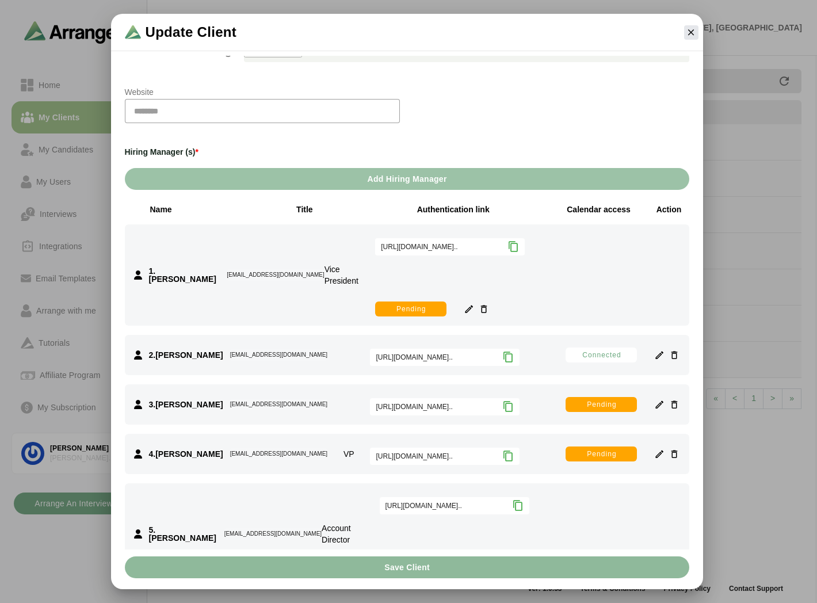
scroll to position [249, 0]
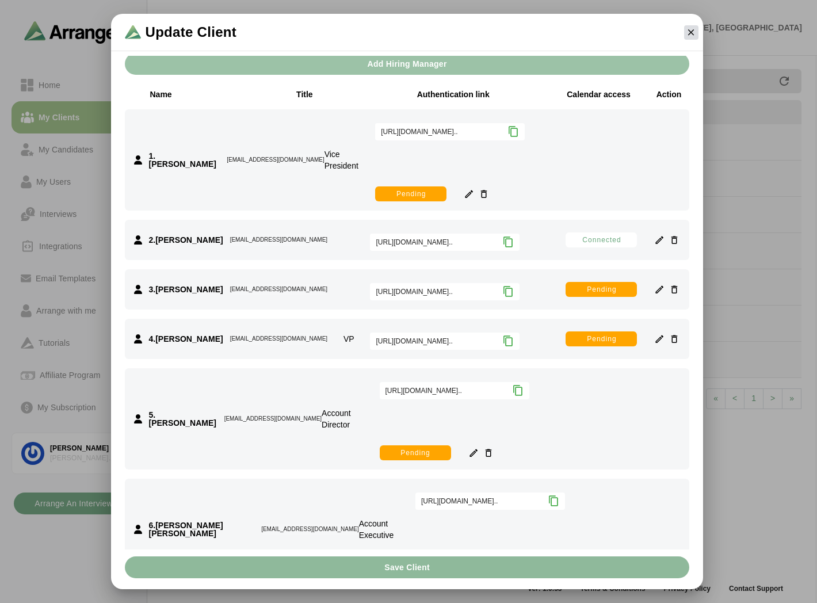
click at [693, 35] on icon "button" at bounding box center [691, 32] width 10 height 10
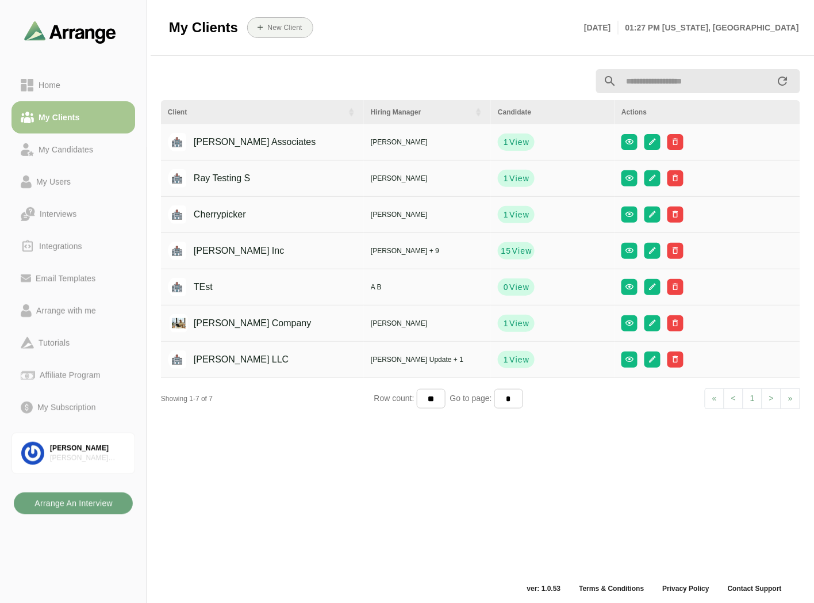
click at [89, 504] on b "Arrange An Interview" at bounding box center [73, 503] width 79 height 22
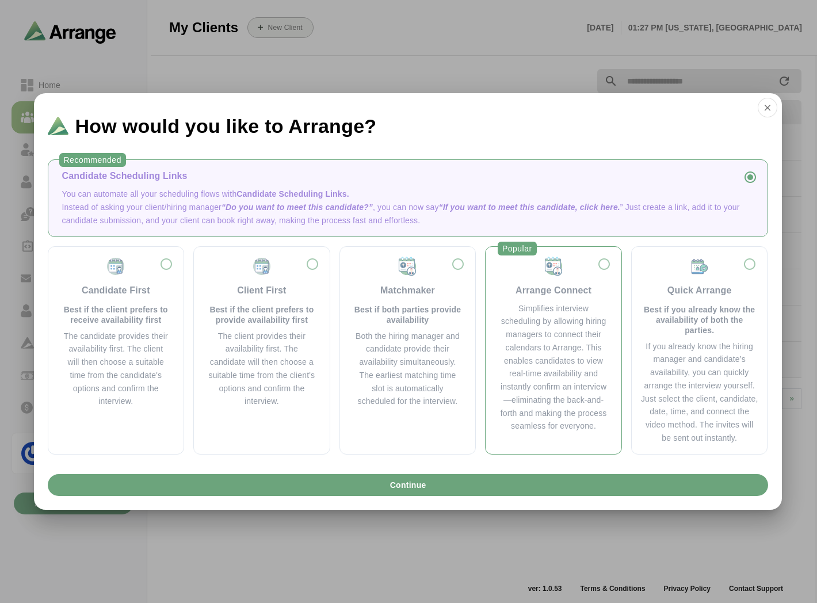
click at [545, 326] on div "Simplifies interview scheduling by allowing hiring managers to connect their ca…" at bounding box center [553, 367] width 108 height 131
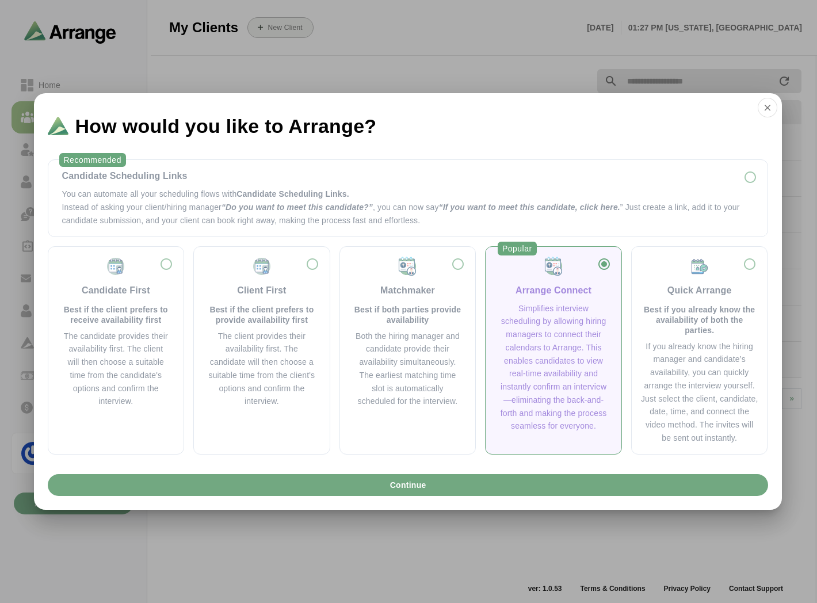
click at [469, 487] on button "Continue" at bounding box center [408, 485] width 720 height 22
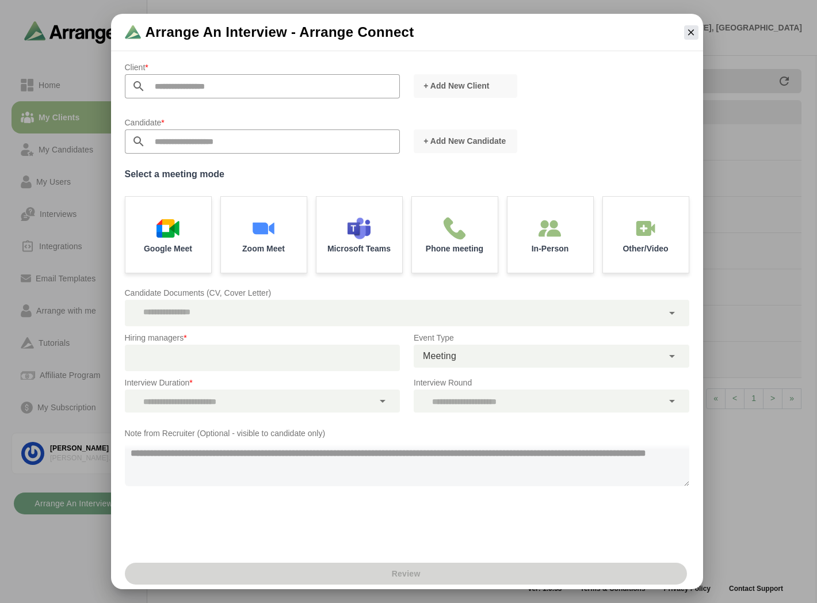
click at [319, 95] on input "text" at bounding box center [273, 86] width 255 height 24
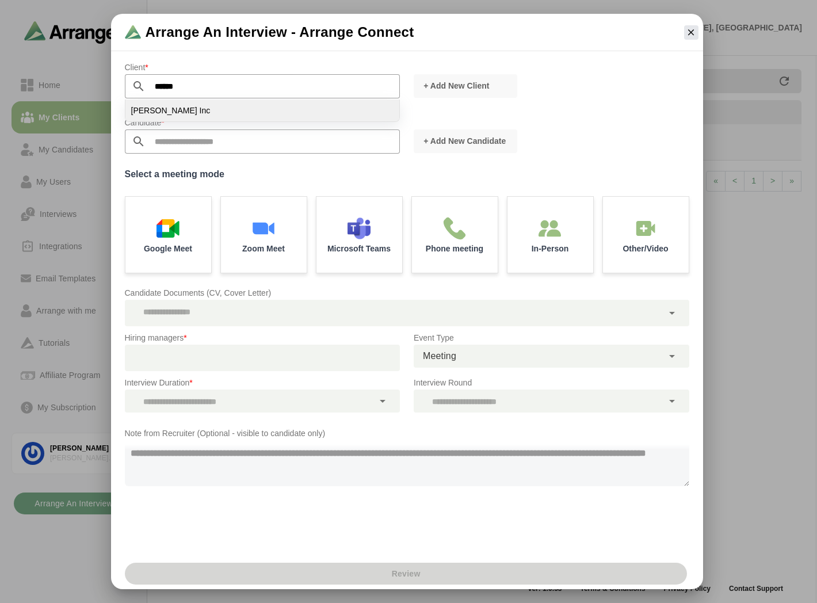
click at [176, 110] on li "Jay Inc" at bounding box center [262, 111] width 274 height 22
type input "*******"
click at [181, 138] on input "text" at bounding box center [273, 141] width 255 height 24
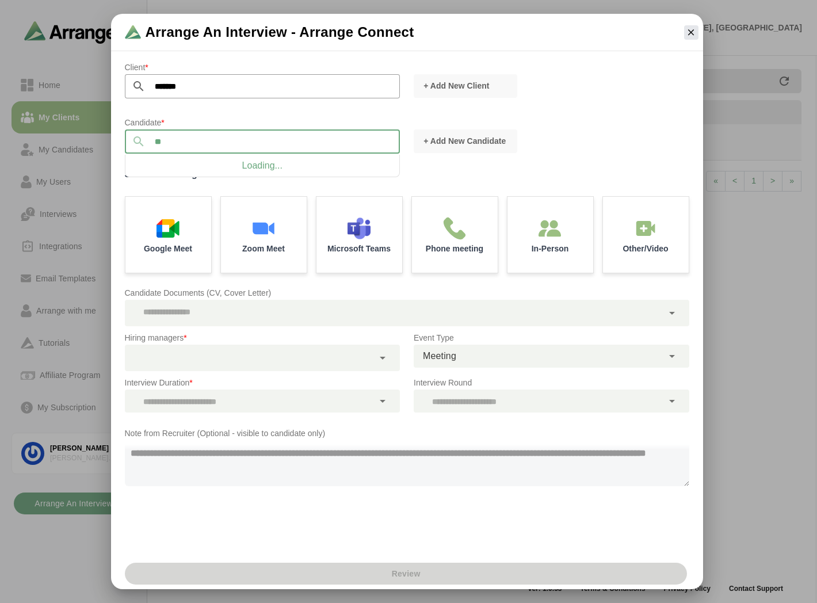
type input "*"
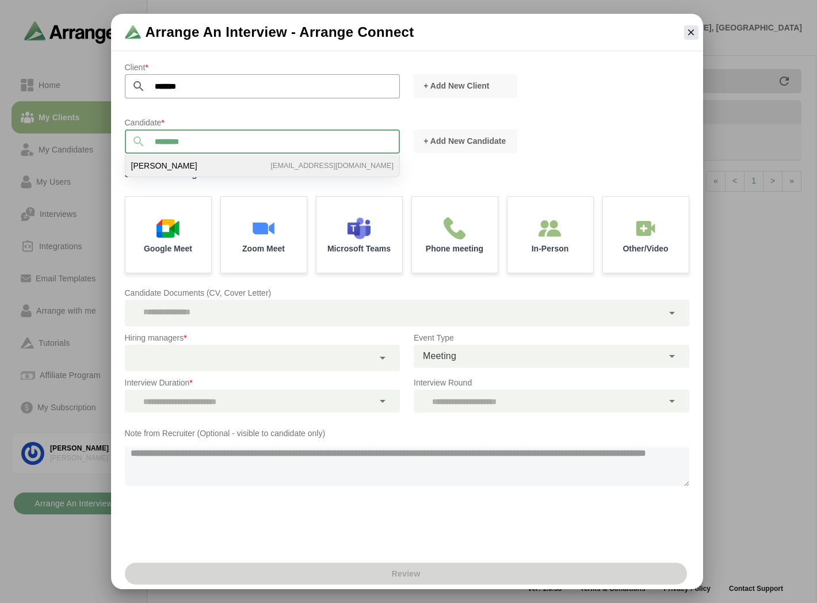
click at [193, 163] on li "Ben Johnson bgabay88+77@gmail.com" at bounding box center [262, 166] width 274 height 22
type input "**********"
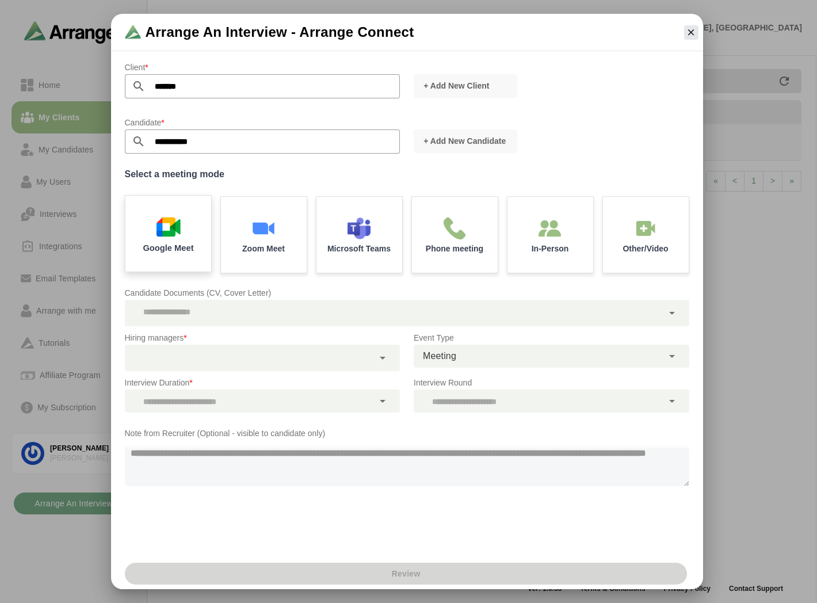
click at [180, 222] on div "Google Meet" at bounding box center [168, 234] width 90 height 80
click at [213, 350] on div at bounding box center [249, 358] width 249 height 26
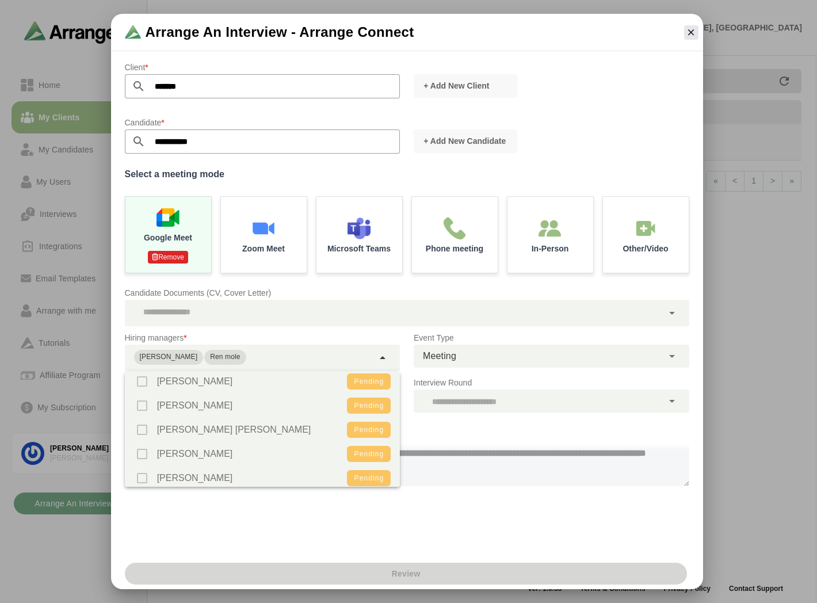
scroll to position [7, 0]
click at [472, 533] on div "**********" at bounding box center [407, 305] width 592 height 504
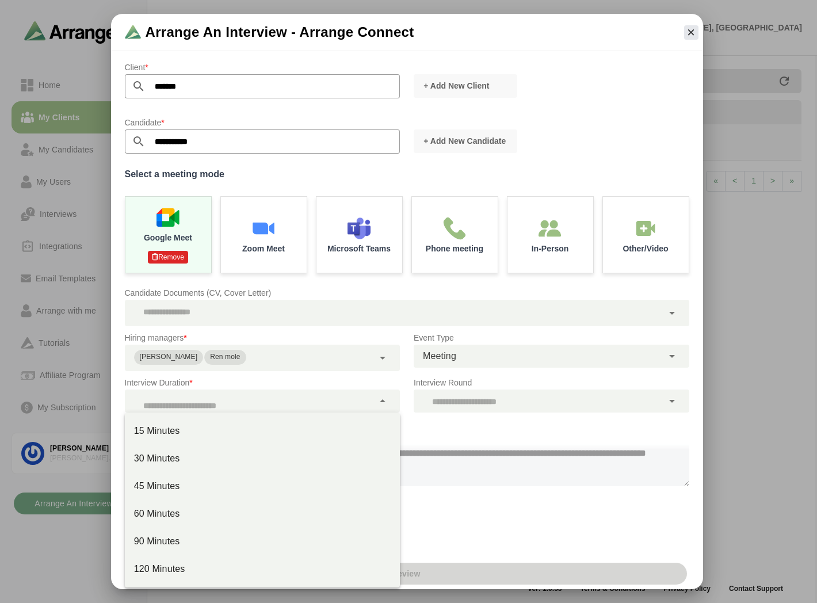
click at [362, 404] on div at bounding box center [249, 400] width 249 height 23
click at [188, 456] on div "30 Minutes" at bounding box center [262, 459] width 257 height 14
type input "**"
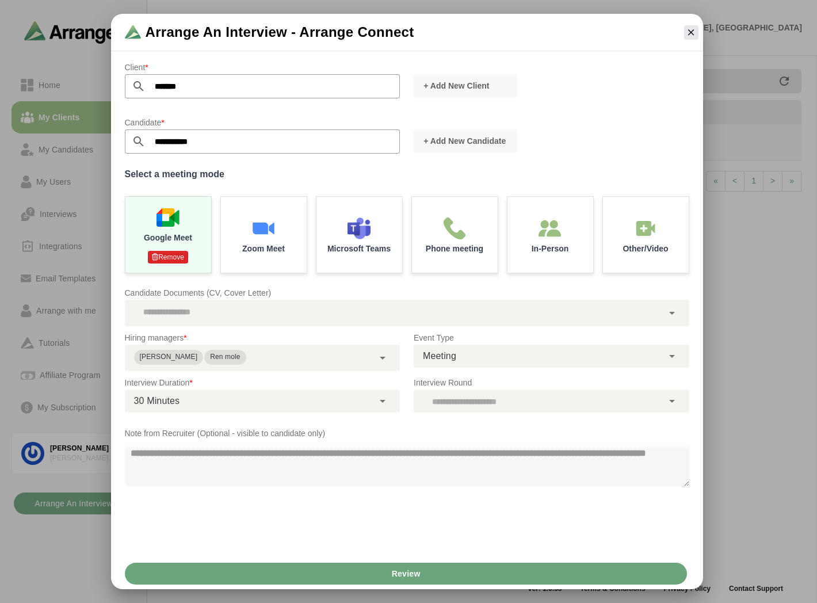
click at [499, 389] on div at bounding box center [538, 400] width 249 height 23
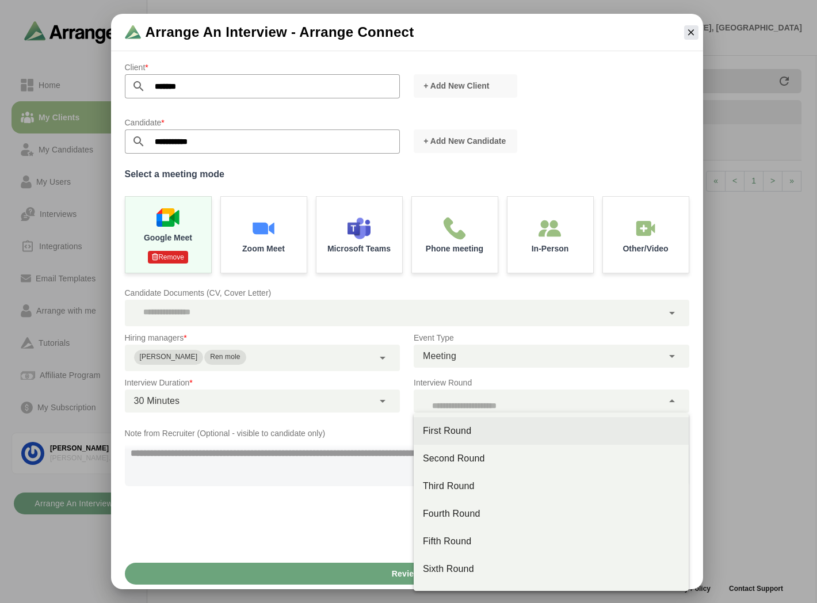
click at [443, 426] on div "First Round" at bounding box center [551, 431] width 257 height 14
type input "**"
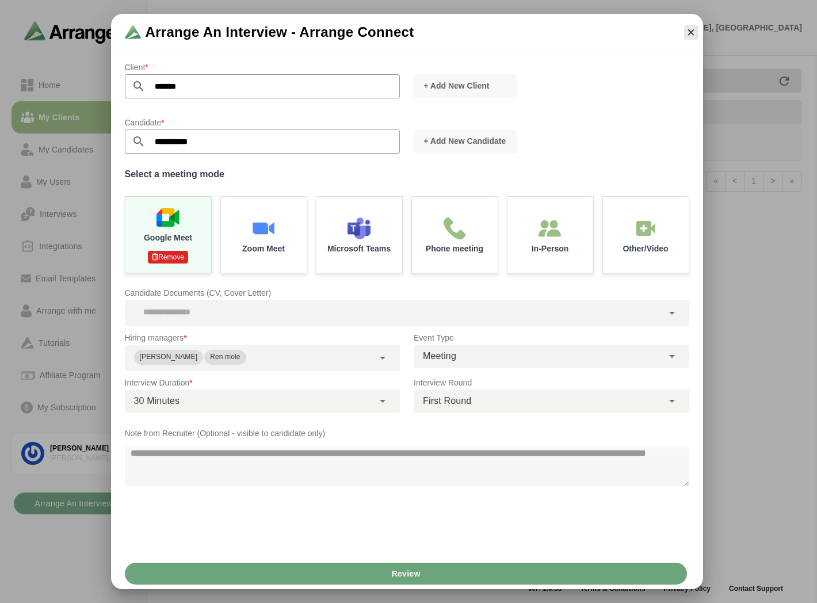
click at [238, 458] on textarea at bounding box center [407, 463] width 564 height 46
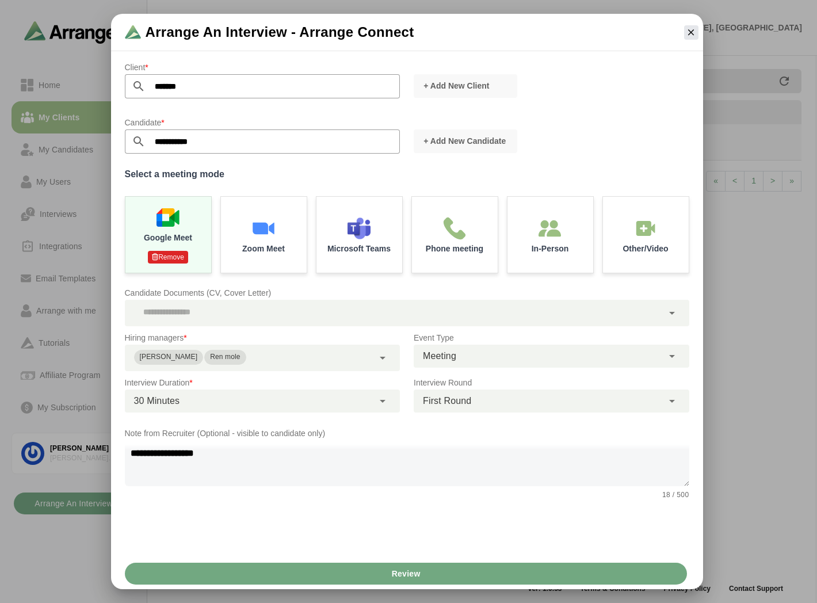
type textarea "**********"
click at [395, 573] on span "Review" at bounding box center [405, 574] width 29 height 22
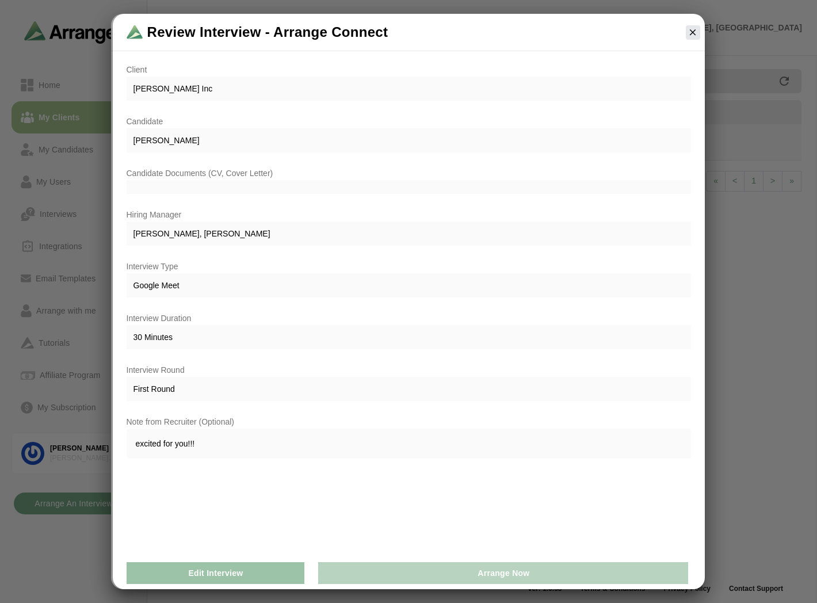
click at [466, 571] on button "Arrange Now" at bounding box center [503, 573] width 370 height 22
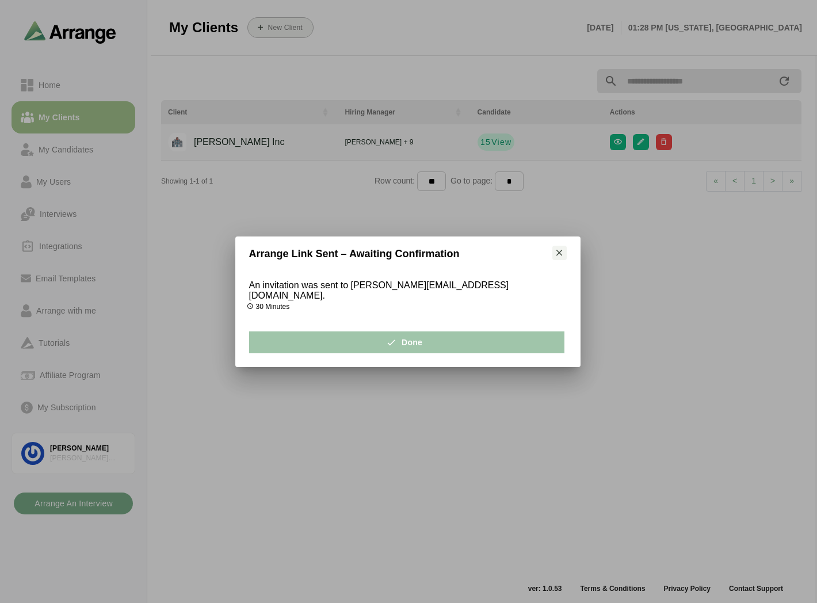
click at [383, 342] on button "Done" at bounding box center [406, 342] width 315 height 22
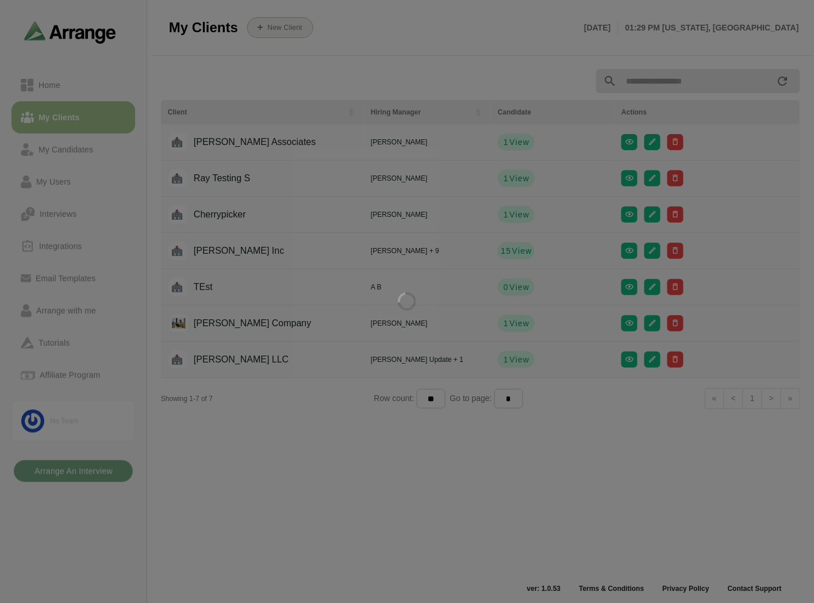
click at [59, 85] on div at bounding box center [407, 301] width 814 height 603
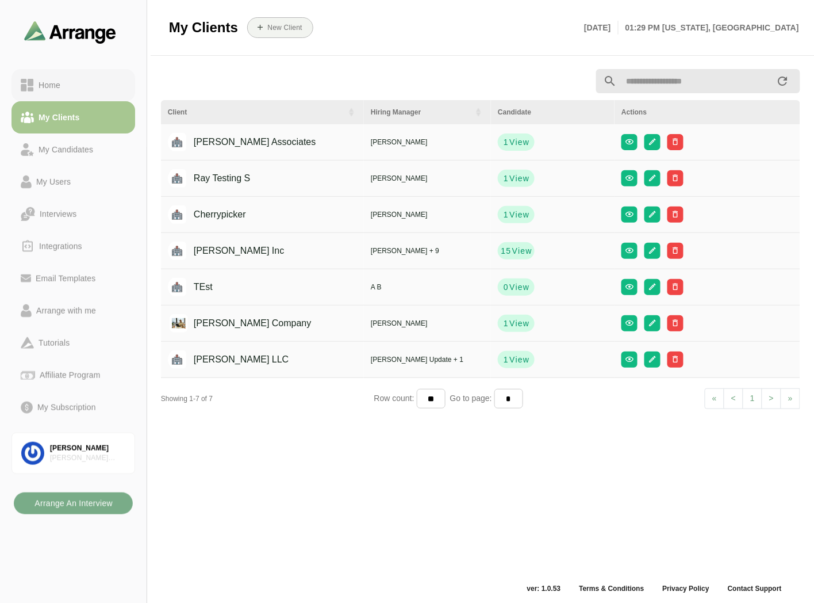
click at [64, 89] on div "Home" at bounding box center [49, 85] width 31 height 14
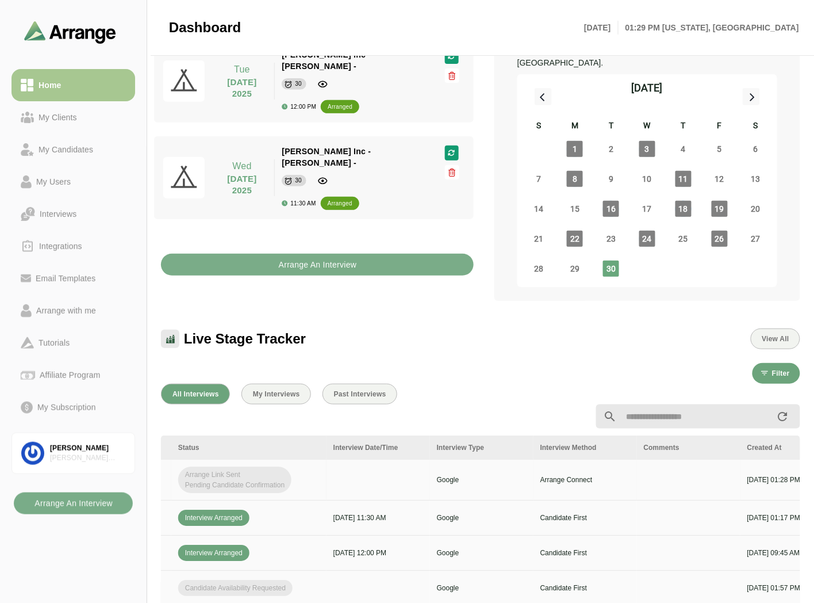
scroll to position [0, 299]
drag, startPoint x: 550, startPoint y: 465, endPoint x: 633, endPoint y: 466, distance: 82.8
click at [633, 466] on td "Arrange Connect" at bounding box center [587, 480] width 104 height 41
click at [62, 116] on div "My Clients" at bounding box center [58, 117] width 48 height 14
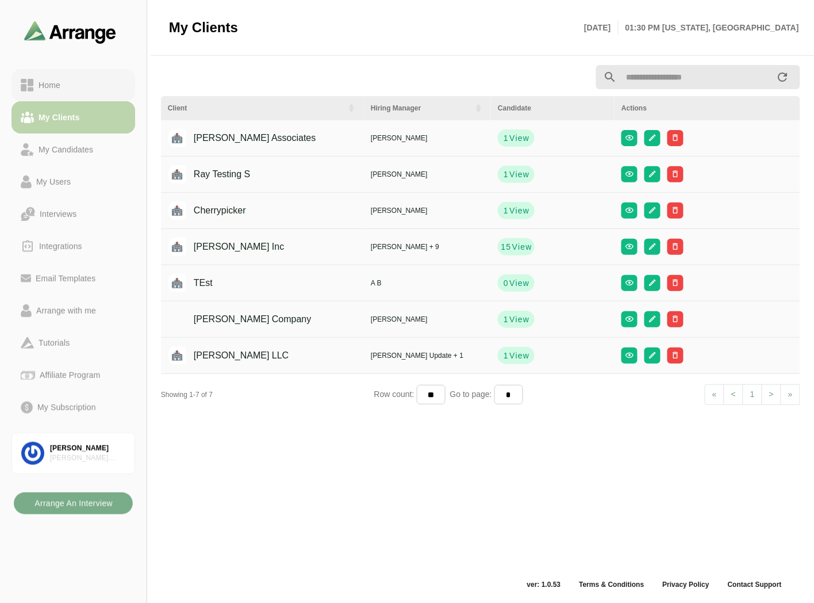
scroll to position [3, 0]
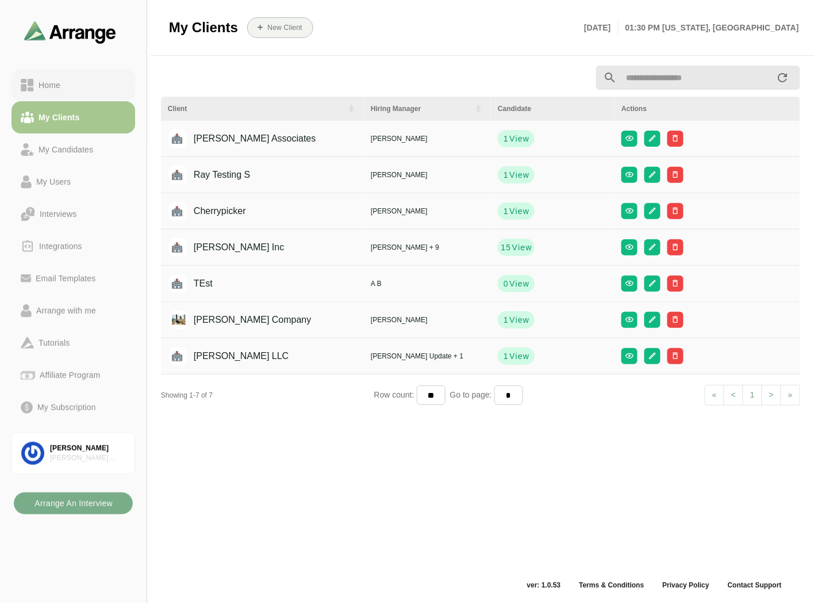
click at [64, 94] on link "Home" at bounding box center [74, 85] width 124 height 32
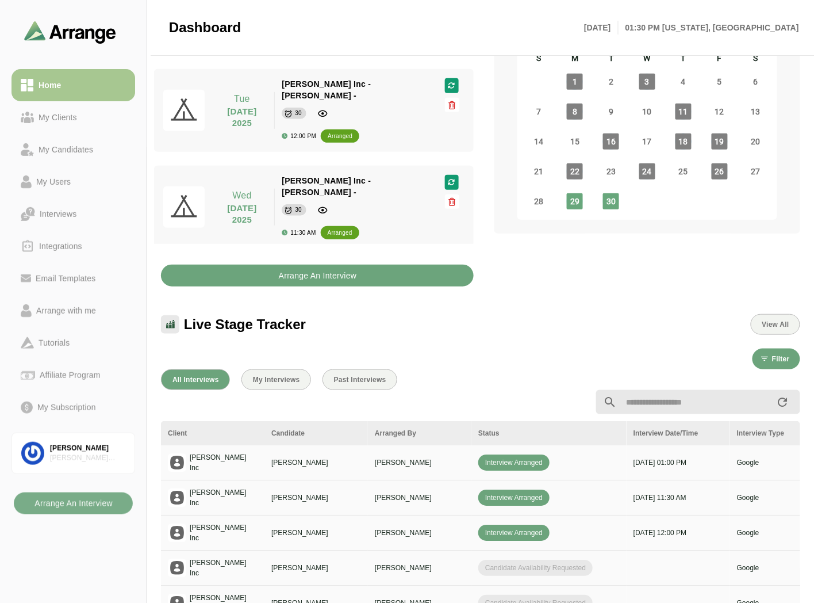
click at [397, 269] on button "Arrange An Interview" at bounding box center [317, 276] width 313 height 22
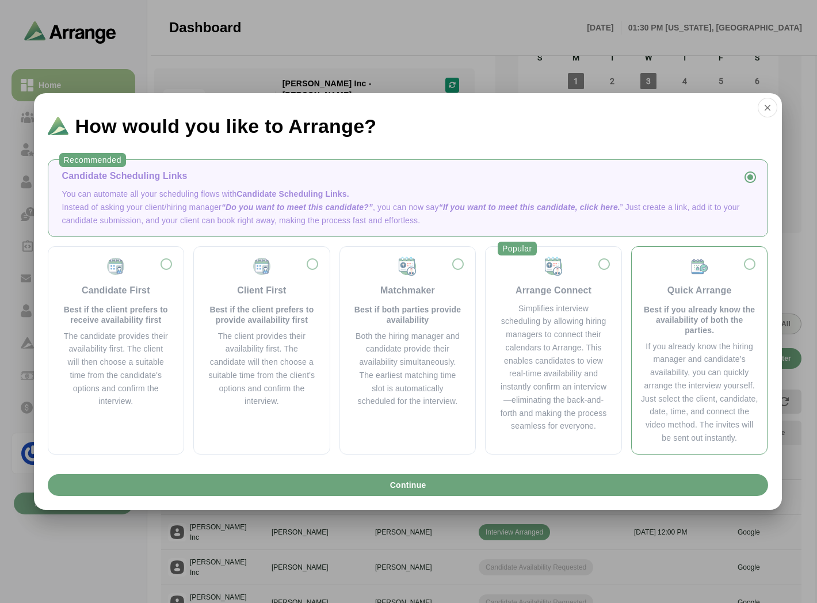
click at [680, 292] on div "Quick Arrange" at bounding box center [699, 291] width 64 height 14
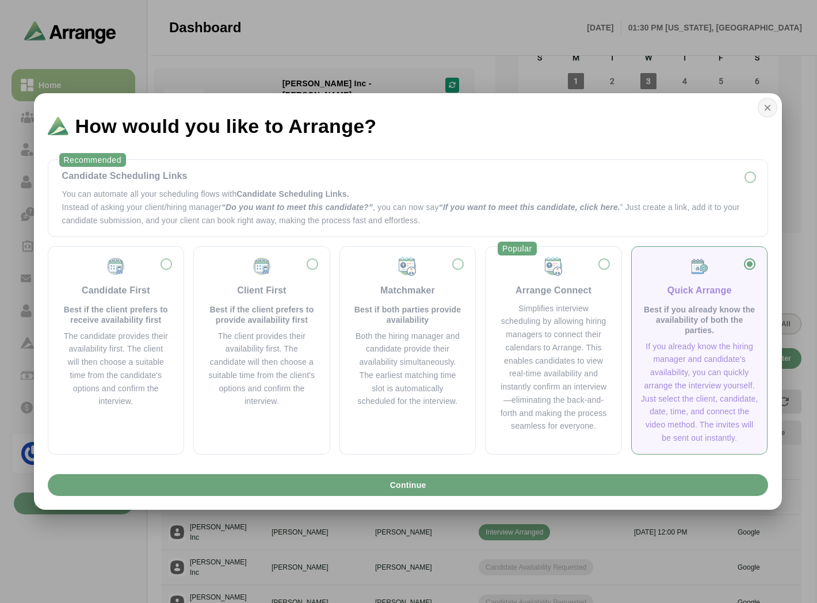
click at [767, 107] on icon "button" at bounding box center [767, 107] width 10 height 10
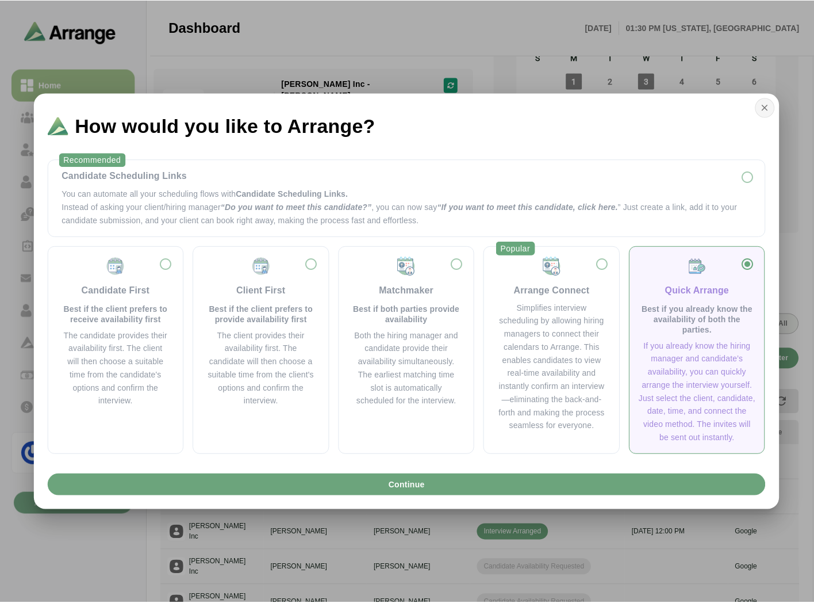
scroll to position [131, 0]
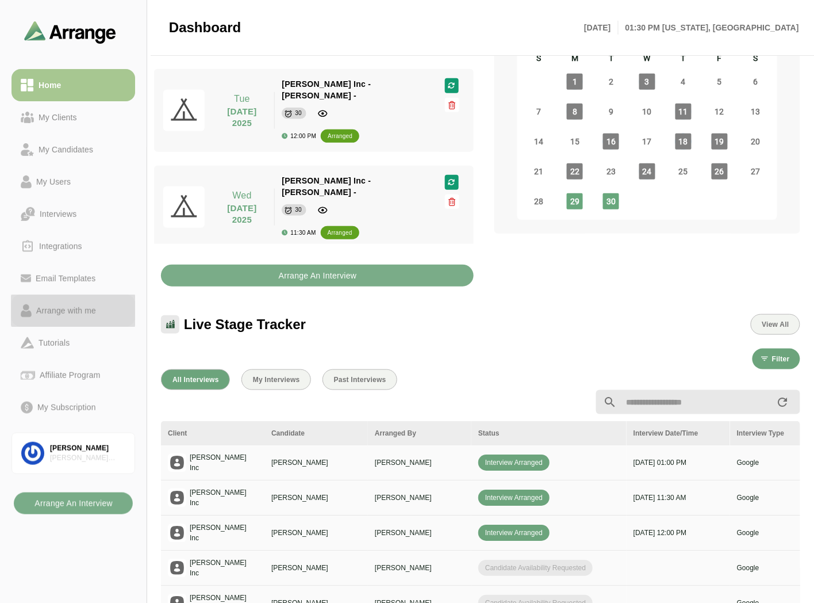
click at [65, 313] on div "Arrange with me" at bounding box center [66, 311] width 69 height 14
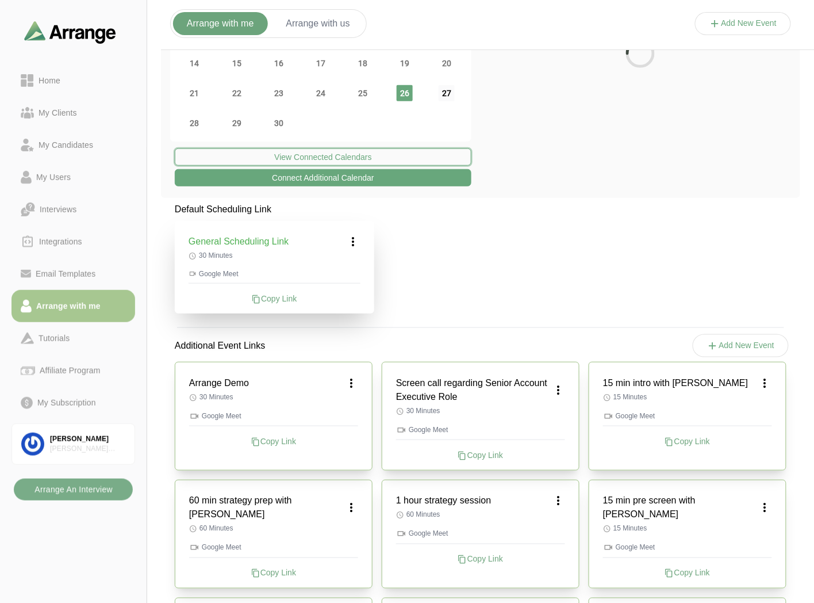
click at [448, 148] on button "View Connected Calendars" at bounding box center [323, 156] width 297 height 17
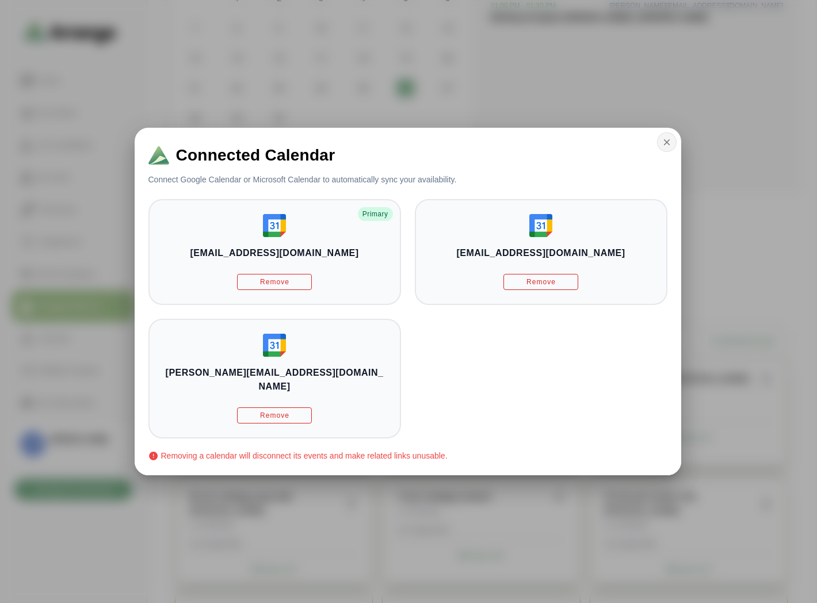
click at [661, 147] on icon "button" at bounding box center [666, 142] width 10 height 10
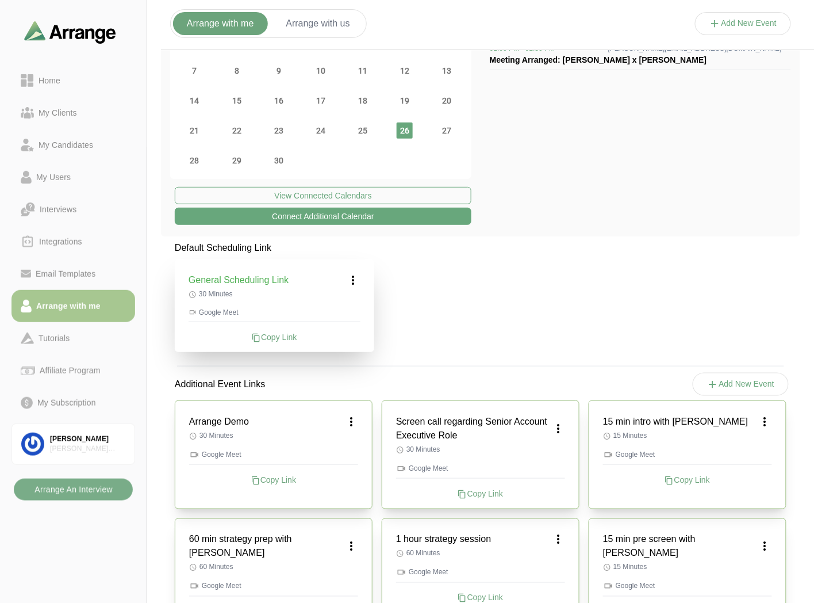
scroll to position [3, 0]
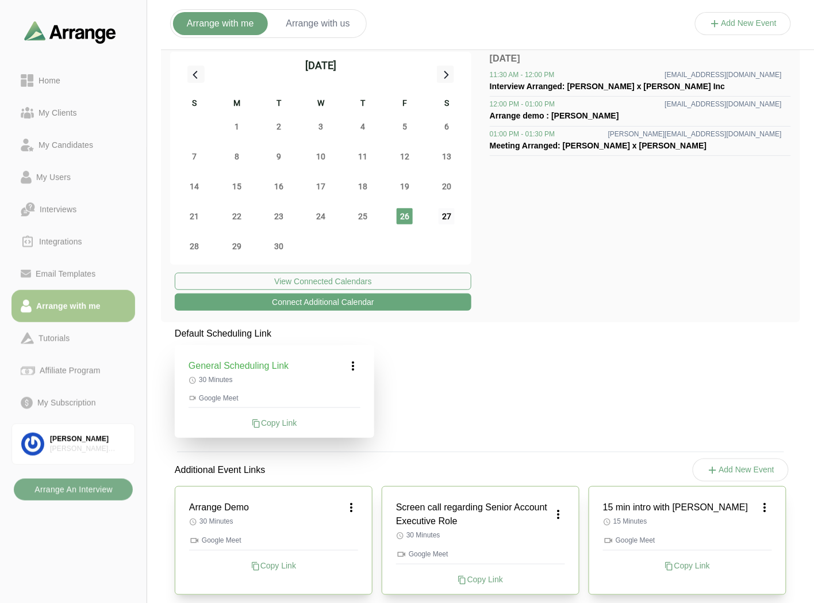
click at [444, 217] on span "27" at bounding box center [447, 216] width 16 height 16
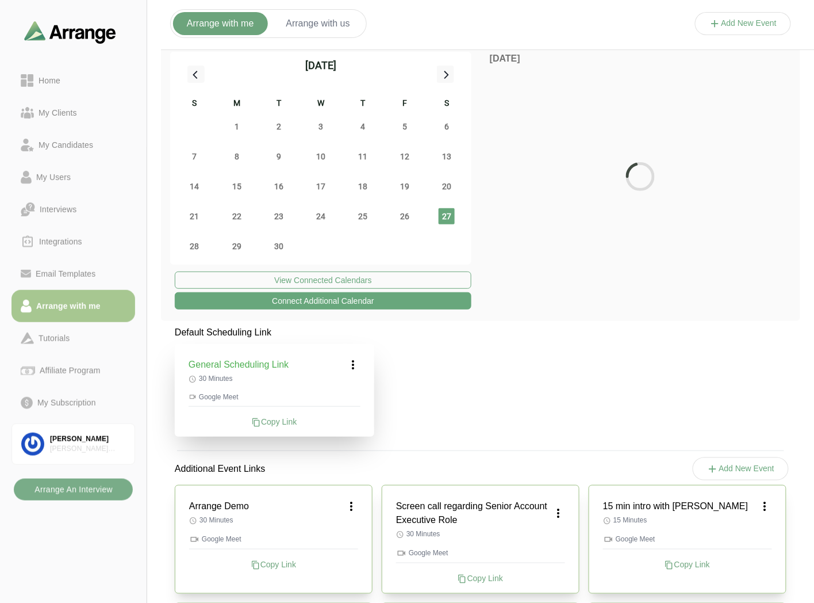
click at [444, 217] on span "27" at bounding box center [447, 216] width 16 height 16
click at [353, 359] on icon at bounding box center [354, 365] width 14 height 14
click at [336, 392] on icon at bounding box center [332, 397] width 12 height 12
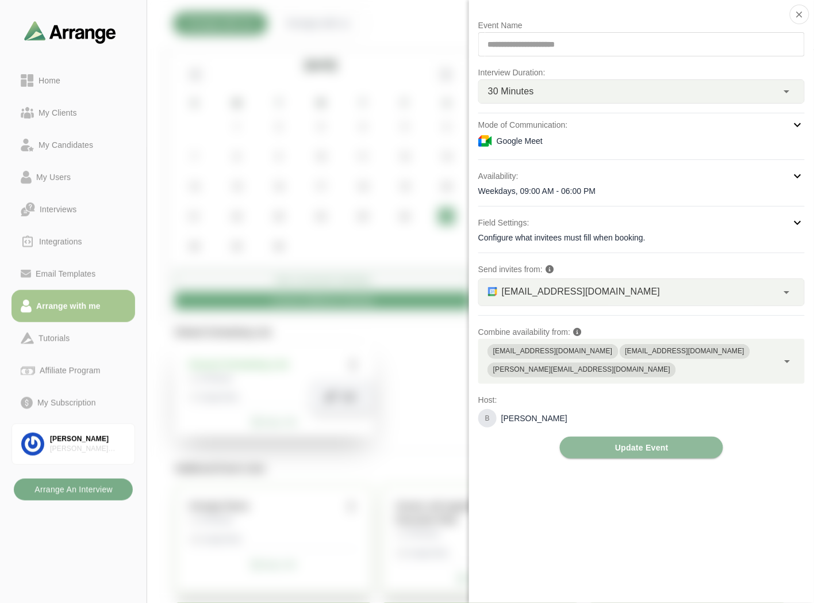
click at [565, 202] on div "**********" at bounding box center [642, 238] width 327 height 440
click at [572, 189] on div "Weekdays, 09:00 AM - 06:00 PM" at bounding box center [642, 191] width 327 height 12
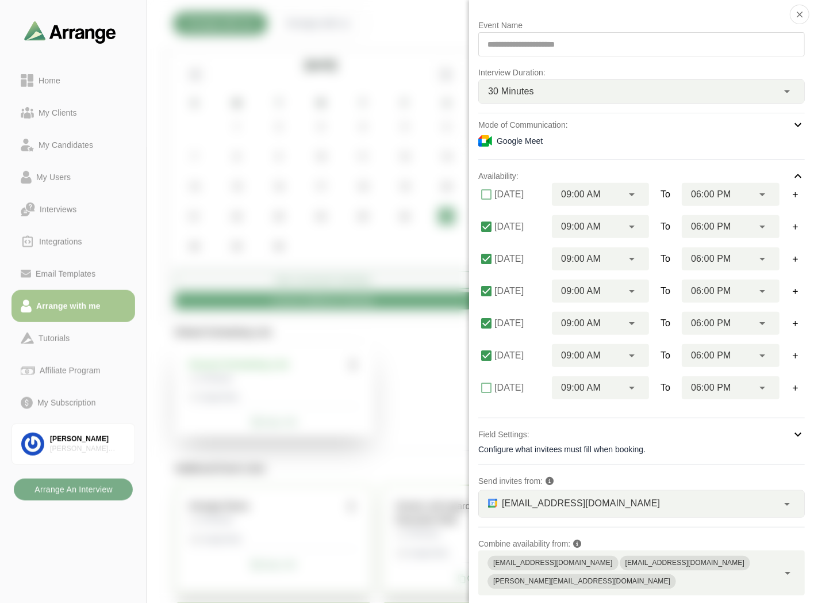
click at [565, 146] on div "Google Meet" at bounding box center [642, 141] width 327 height 14
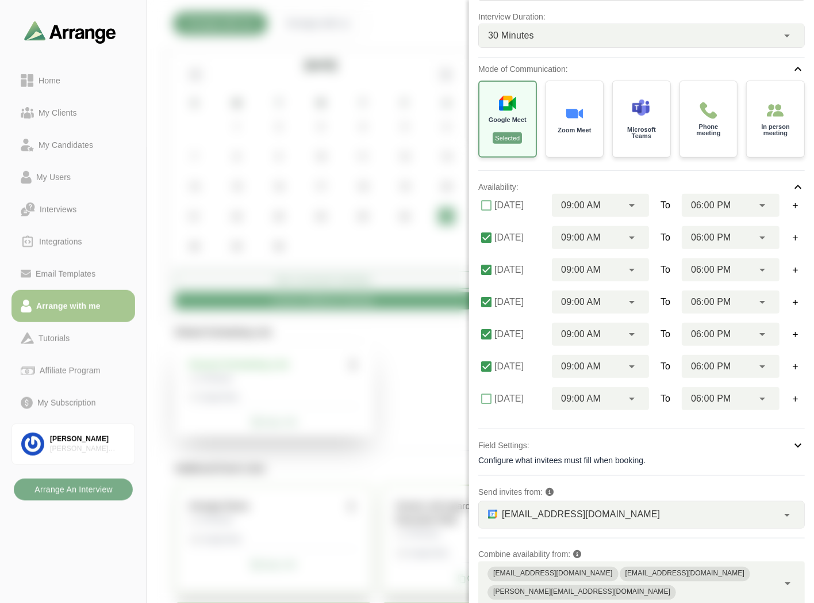
scroll to position [124, 0]
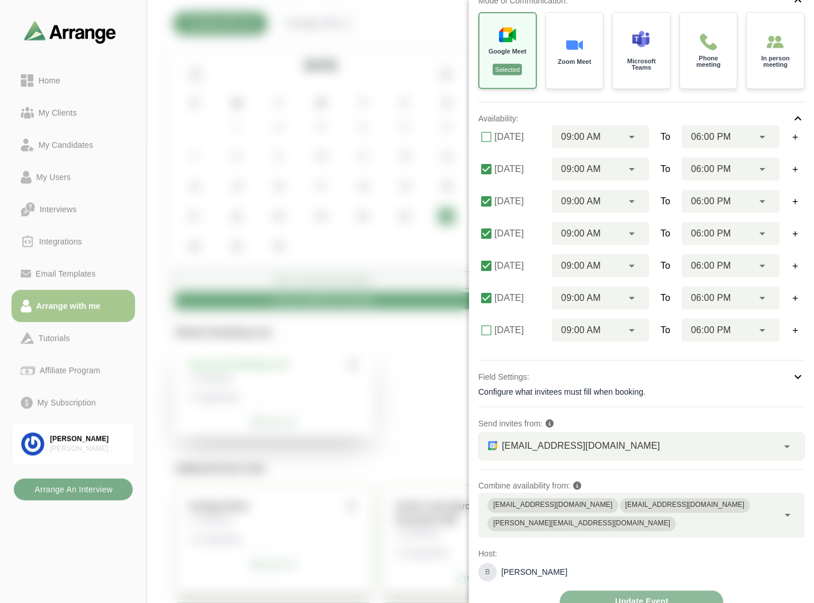
click at [770, 516] on div "bgabay88@gmail.com briangabay@gmail.com brian@arrangeai.io" at bounding box center [629, 515] width 300 height 45
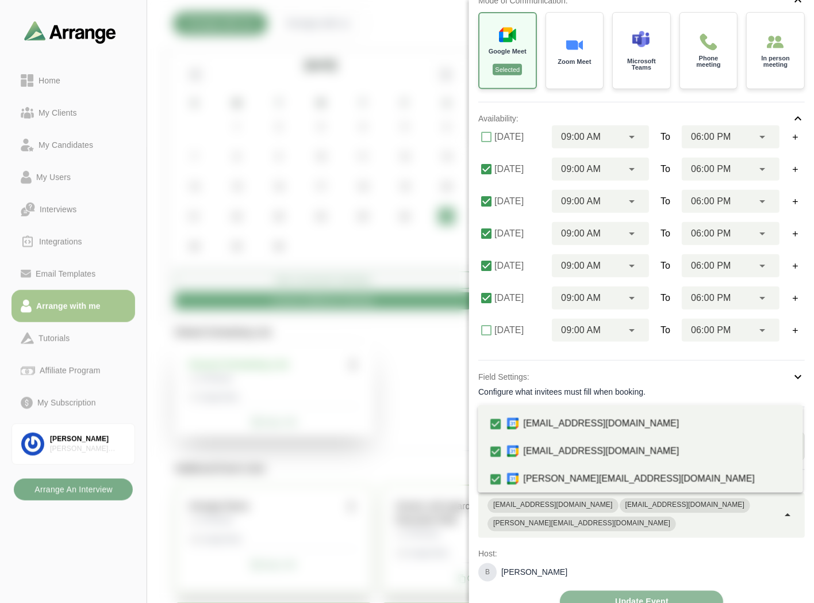
click at [760, 547] on p "Host:" at bounding box center [642, 554] width 327 height 14
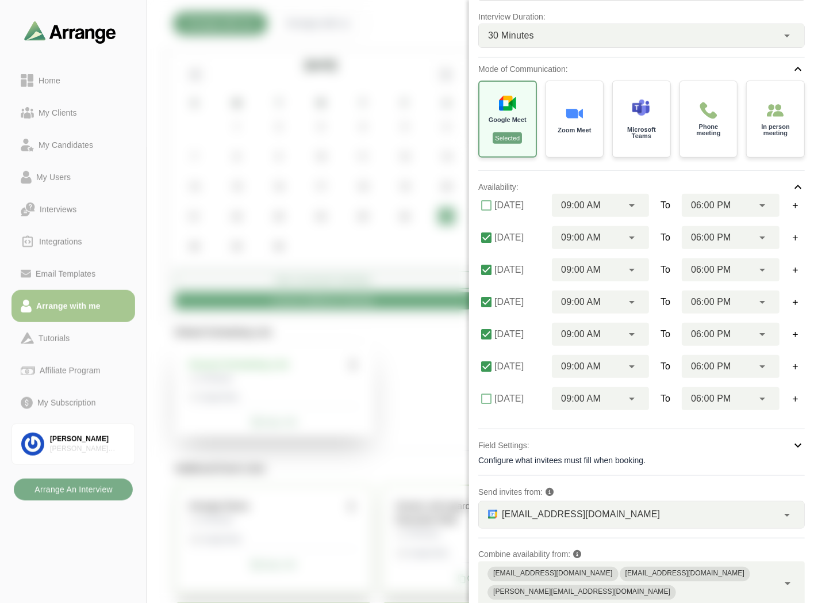
scroll to position [0, 0]
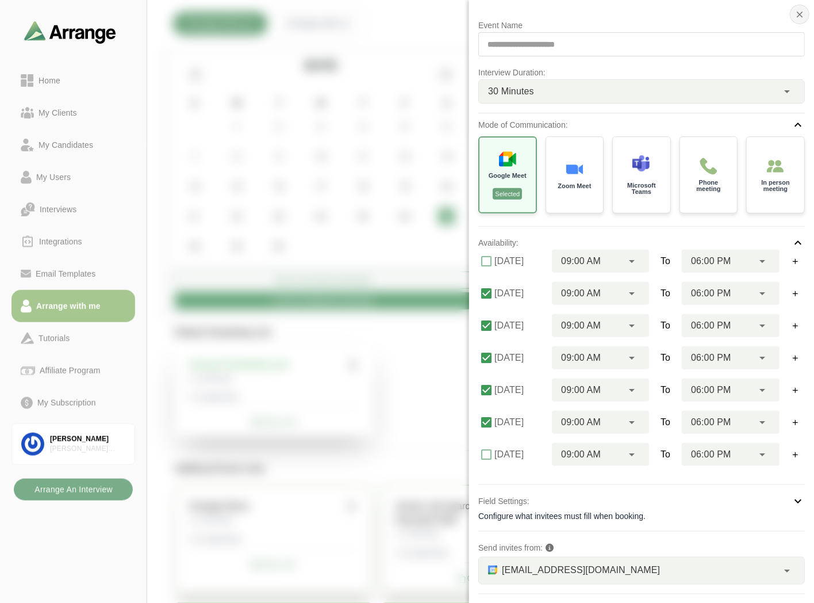
click at [798, 16] on icon "button" at bounding box center [800, 14] width 10 height 10
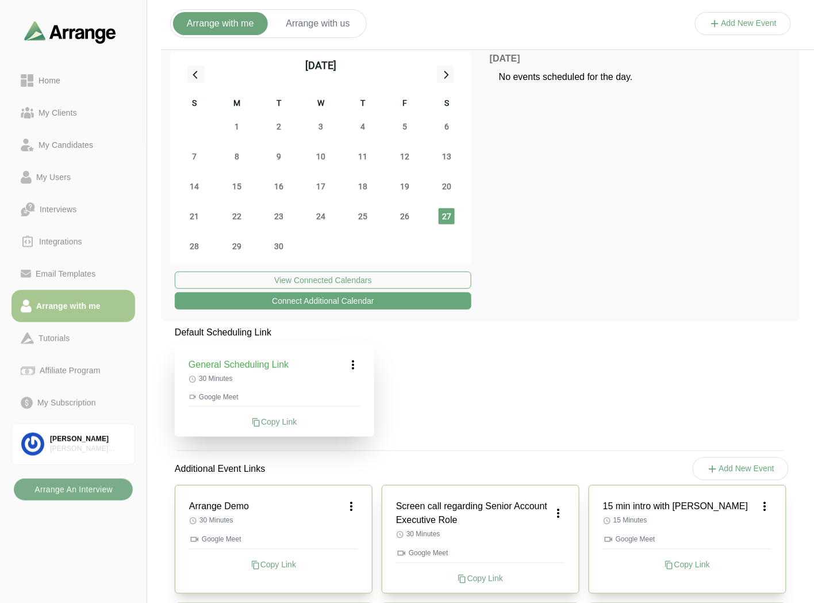
click at [733, 16] on button "Add New Event" at bounding box center [743, 23] width 97 height 23
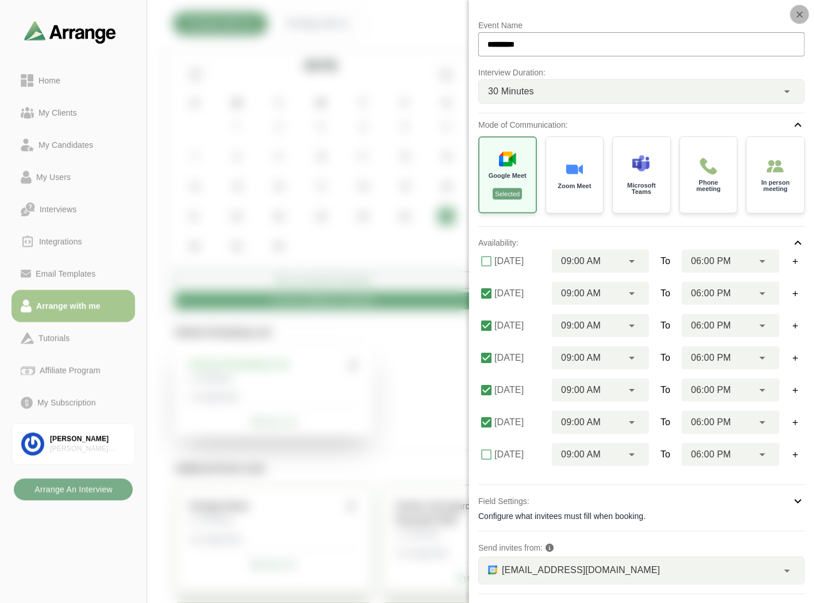
click at [795, 13] on icon "button" at bounding box center [800, 14] width 10 height 10
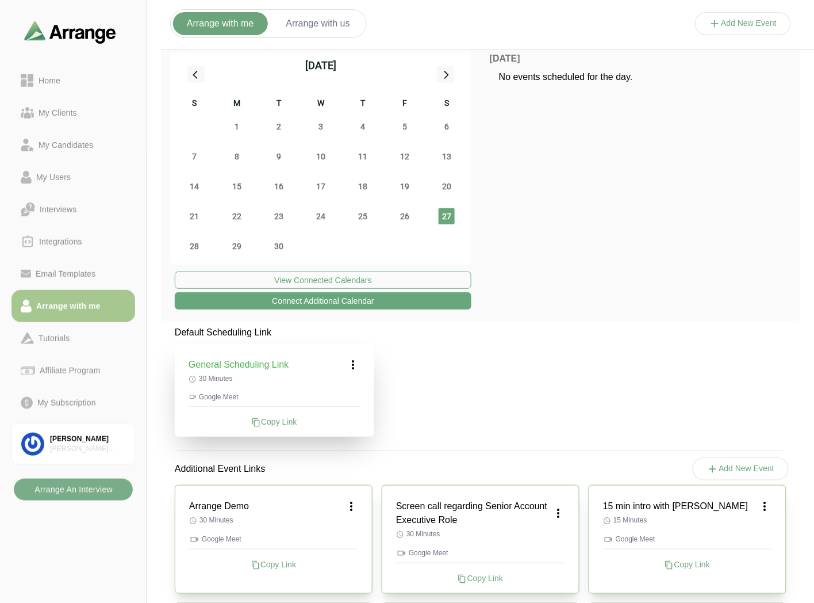
click at [328, 16] on button "Arrange with us" at bounding box center [318, 23] width 91 height 23
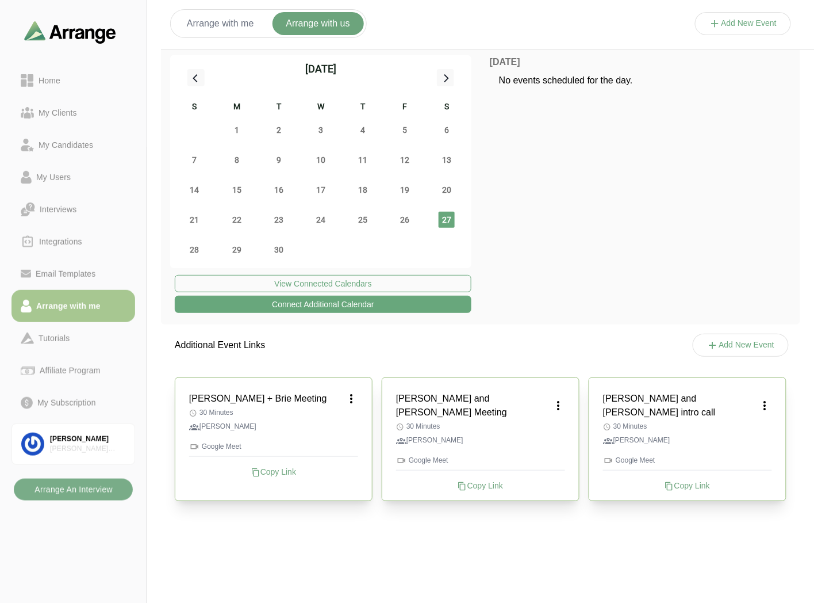
click at [756, 17] on button "Add New Event" at bounding box center [743, 23] width 97 height 23
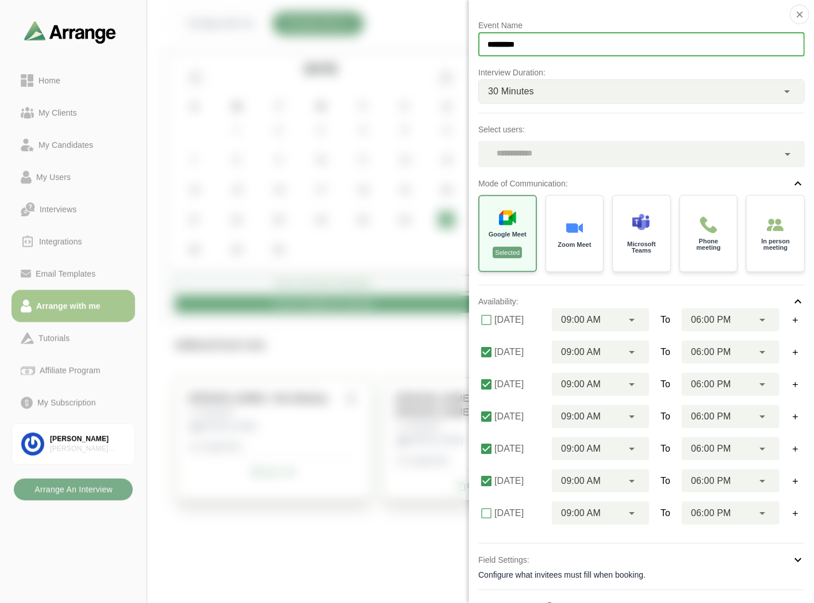
drag, startPoint x: 552, startPoint y: 39, endPoint x: 478, endPoint y: 36, distance: 74.3
click at [478, 36] on div "Event Name ********* Interview Duration: 30 Minutes ** Select users: Mode of Co…" at bounding box center [641, 301] width 345 height 603
type input "**********"
click at [555, 156] on div at bounding box center [629, 154] width 300 height 26
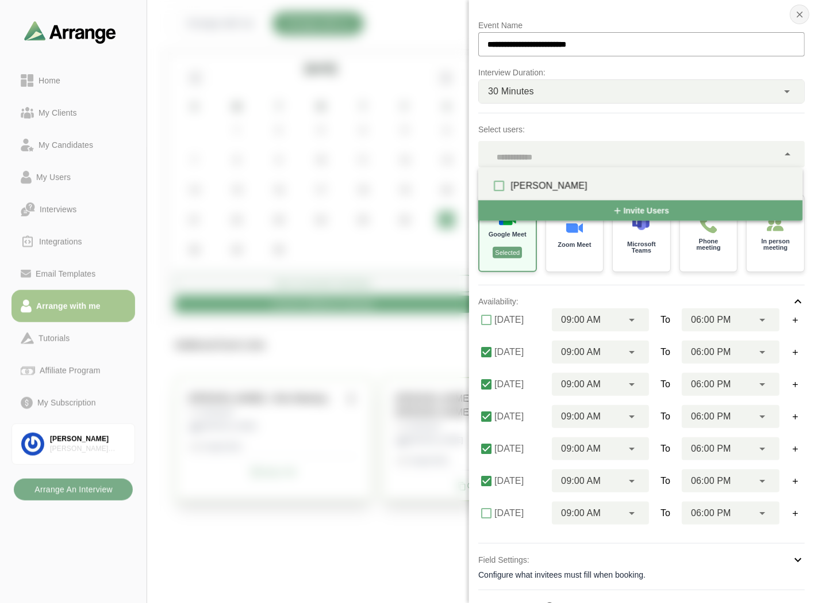
click at [795, 9] on icon "button" at bounding box center [800, 14] width 10 height 10
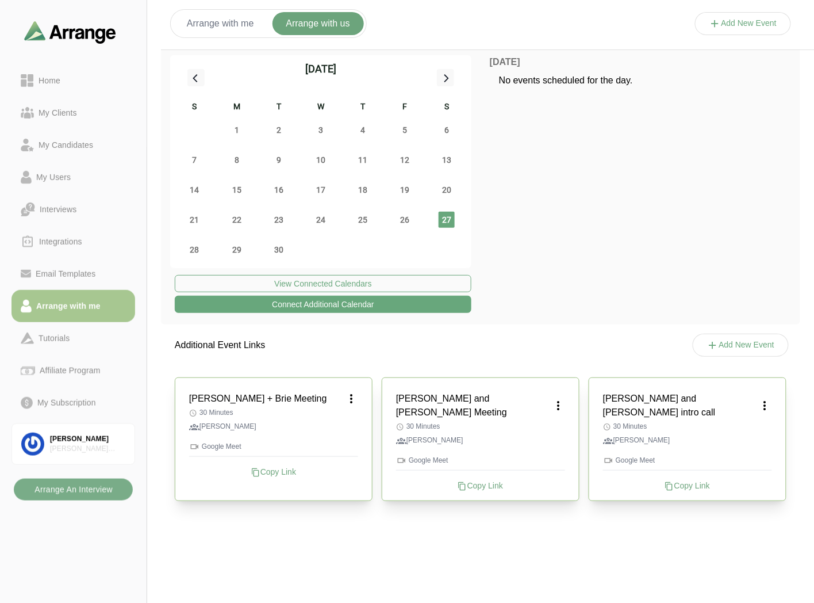
click at [208, 21] on button "Arrange with me" at bounding box center [220, 23] width 95 height 23
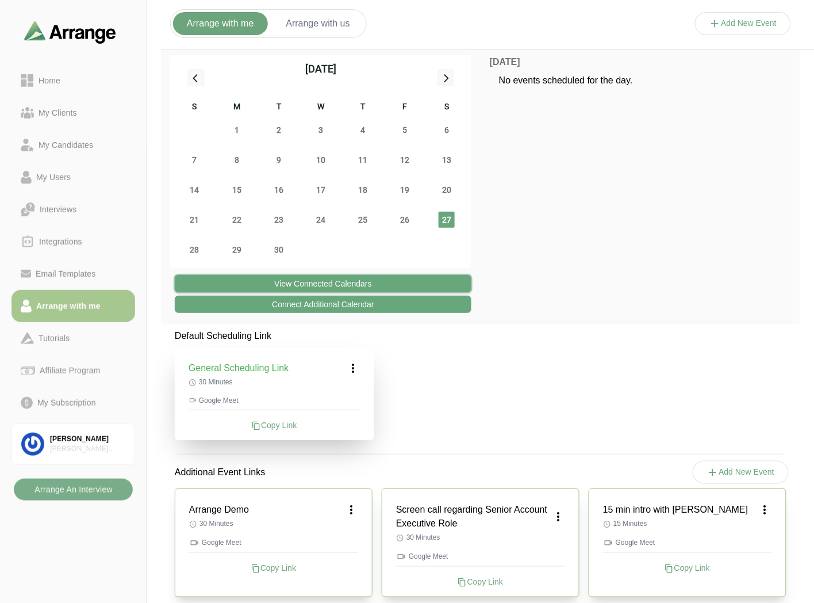
click at [332, 277] on button "View Connected Calendars" at bounding box center [323, 283] width 297 height 17
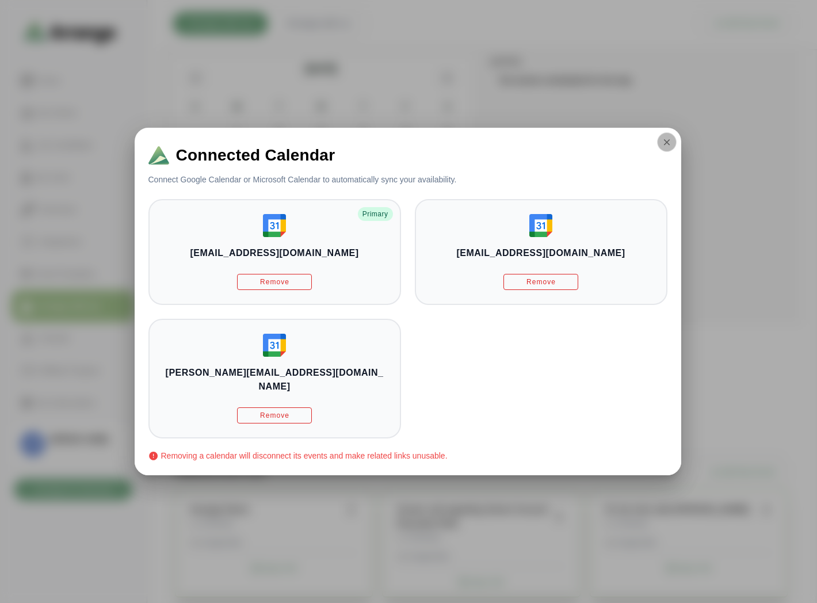
click at [661, 147] on icon "button" at bounding box center [666, 142] width 10 height 10
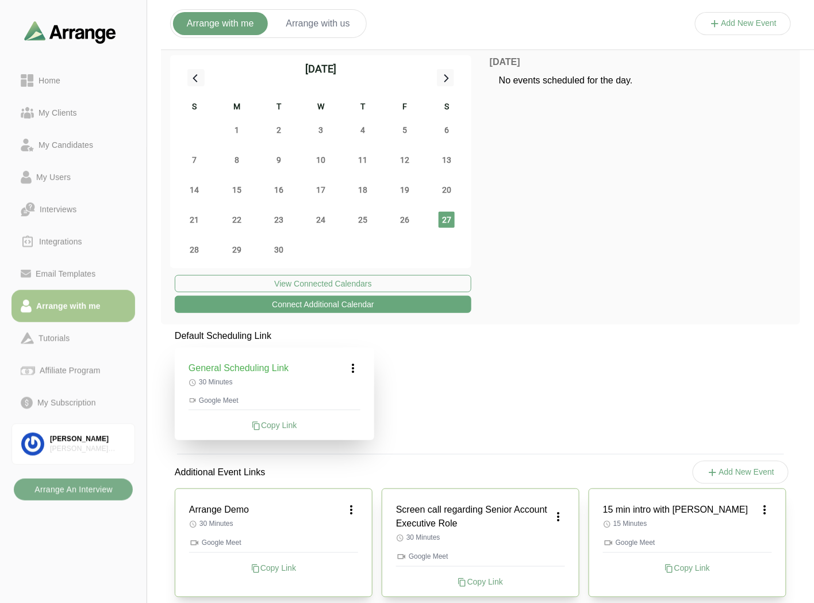
click at [314, 300] on button "Connect Additional Calendar" at bounding box center [323, 304] width 297 height 17
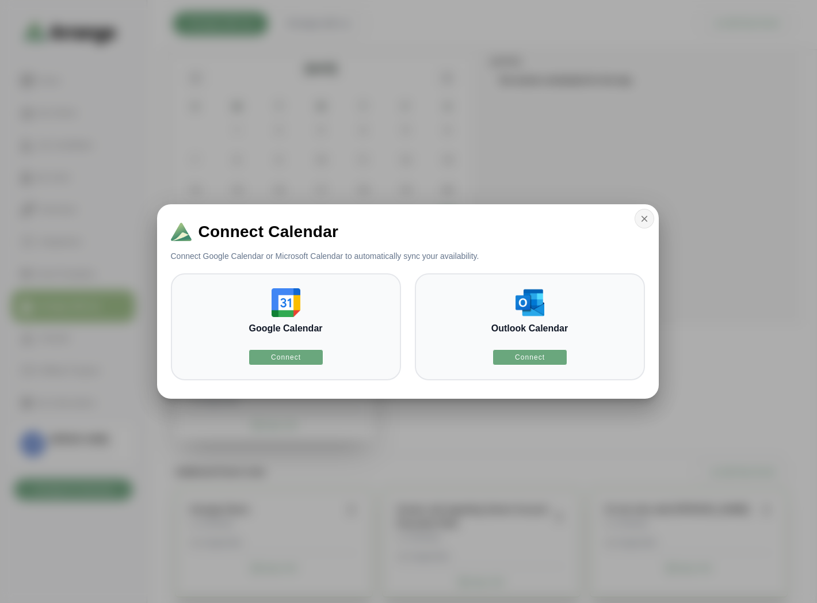
click at [647, 220] on icon "button" at bounding box center [644, 218] width 10 height 10
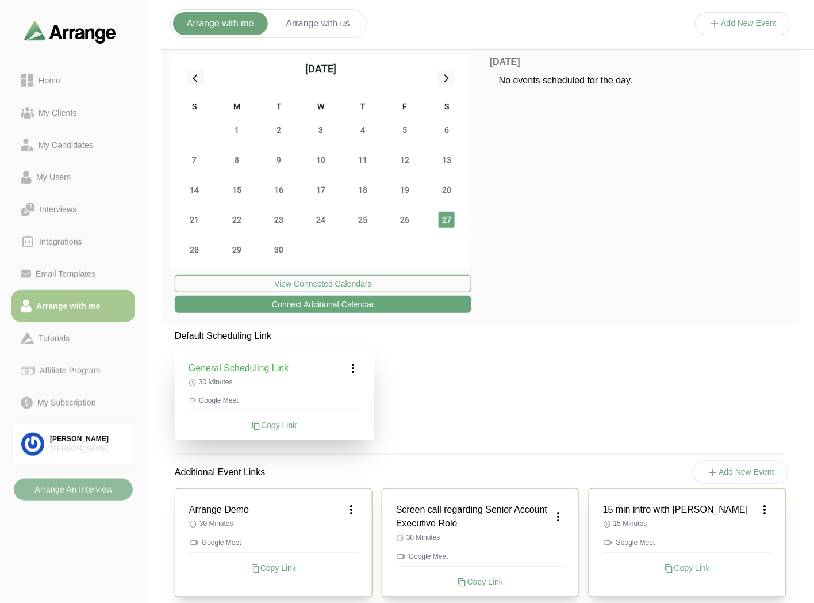
click at [52, 487] on b "Arrange An Interview" at bounding box center [73, 490] width 79 height 22
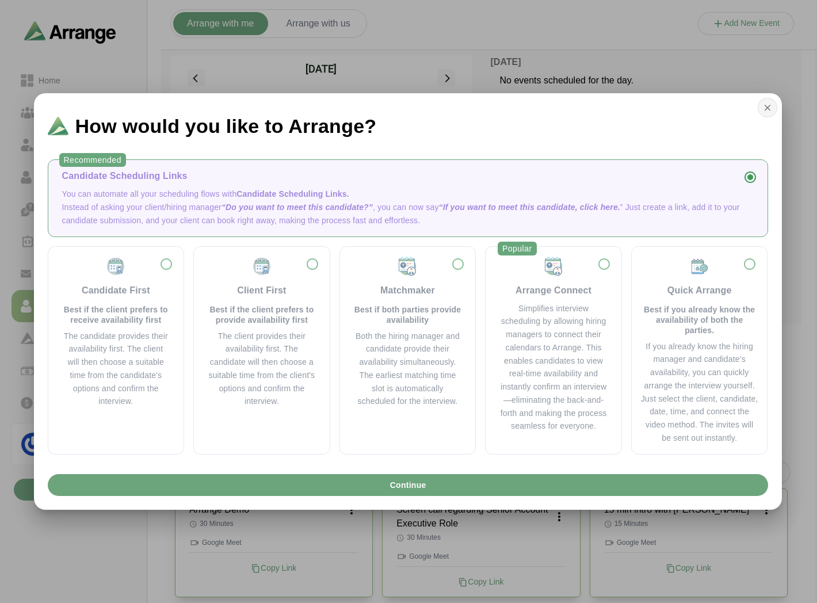
click at [765, 110] on icon "button" at bounding box center [767, 107] width 10 height 10
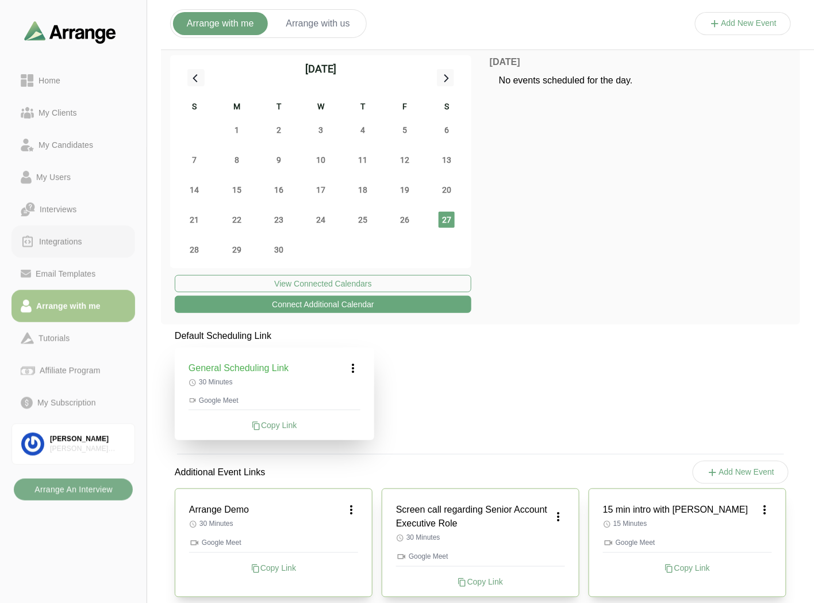
click at [52, 238] on div "Integrations" at bounding box center [61, 242] width 52 height 14
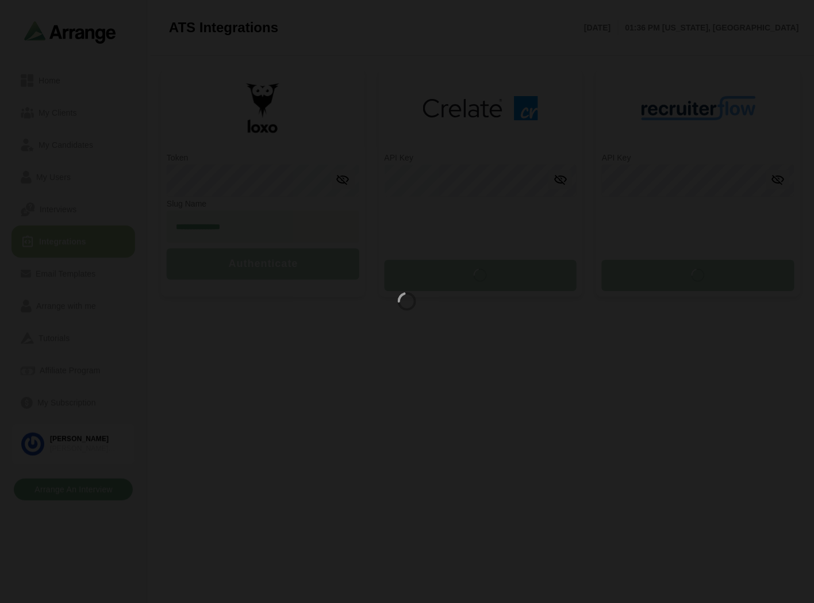
type input "**********"
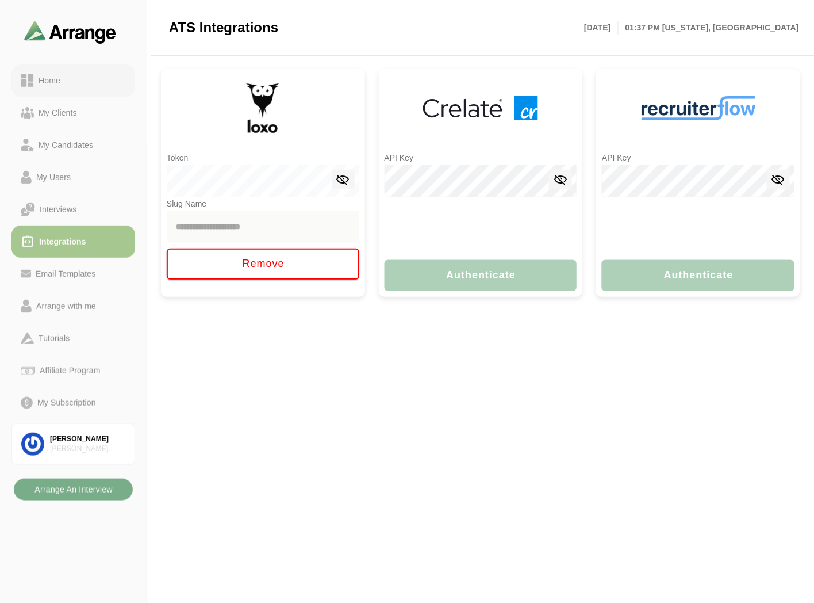
click at [69, 78] on div "Home" at bounding box center [73, 81] width 105 height 14
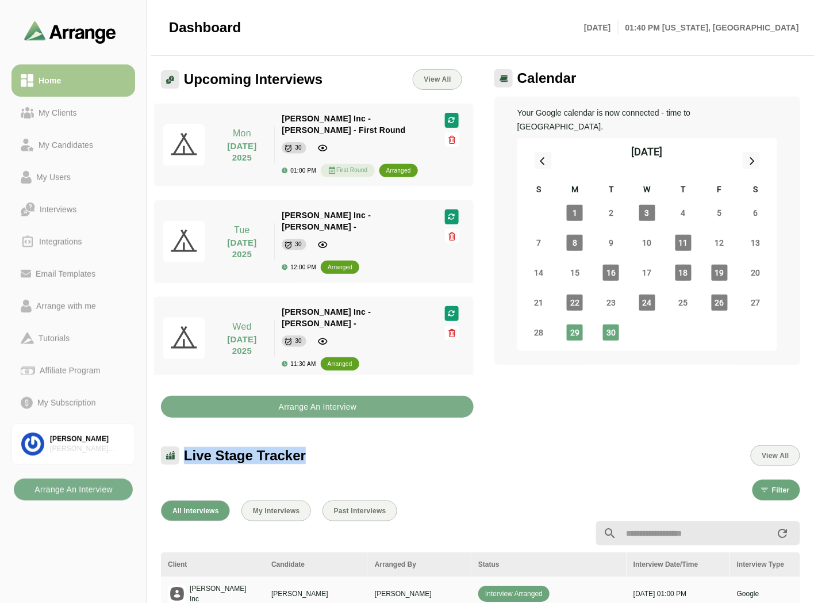
drag, startPoint x: 183, startPoint y: 447, endPoint x: 323, endPoint y: 451, distance: 140.4
click at [323, 451] on div "Live Stage Tracker View All" at bounding box center [481, 455] width 640 height 21
